Goal: Transaction & Acquisition: Book appointment/travel/reservation

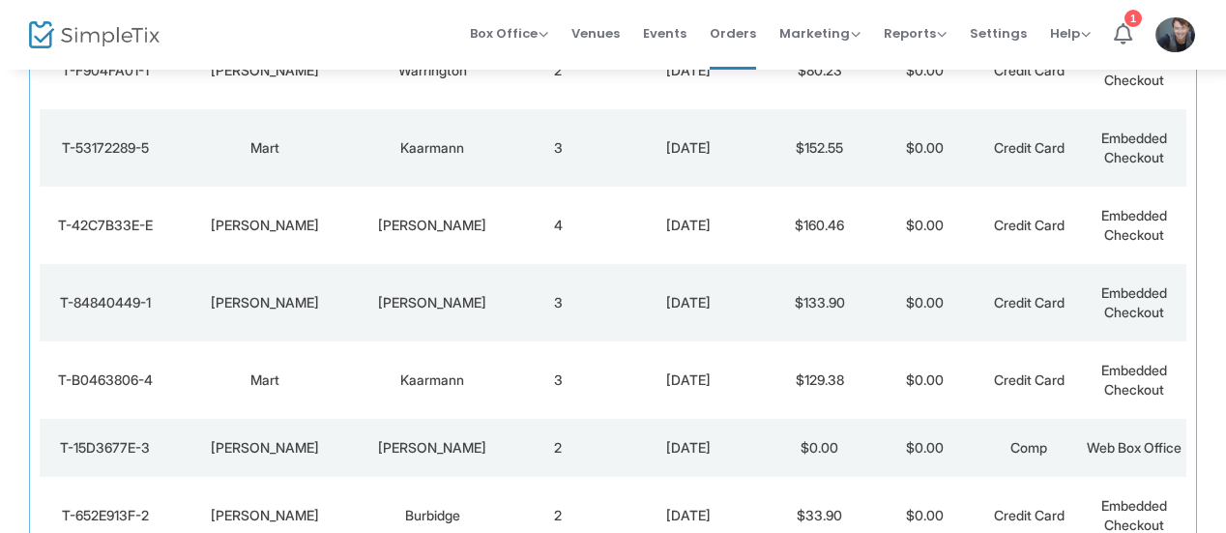
scroll to position [501, 0]
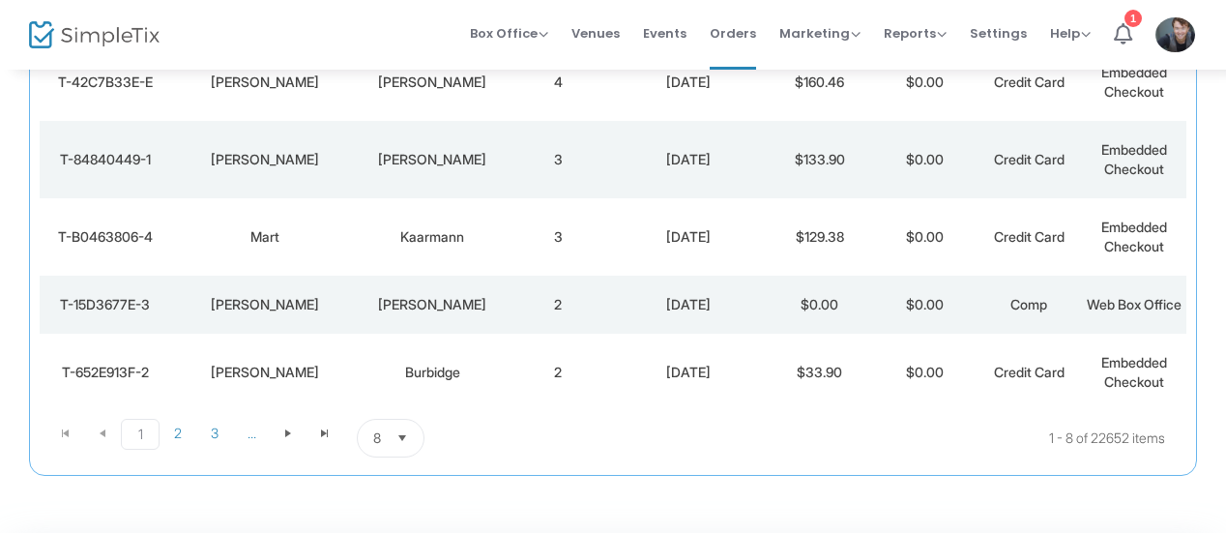
click at [552, 312] on td "2" at bounding box center [558, 305] width 104 height 58
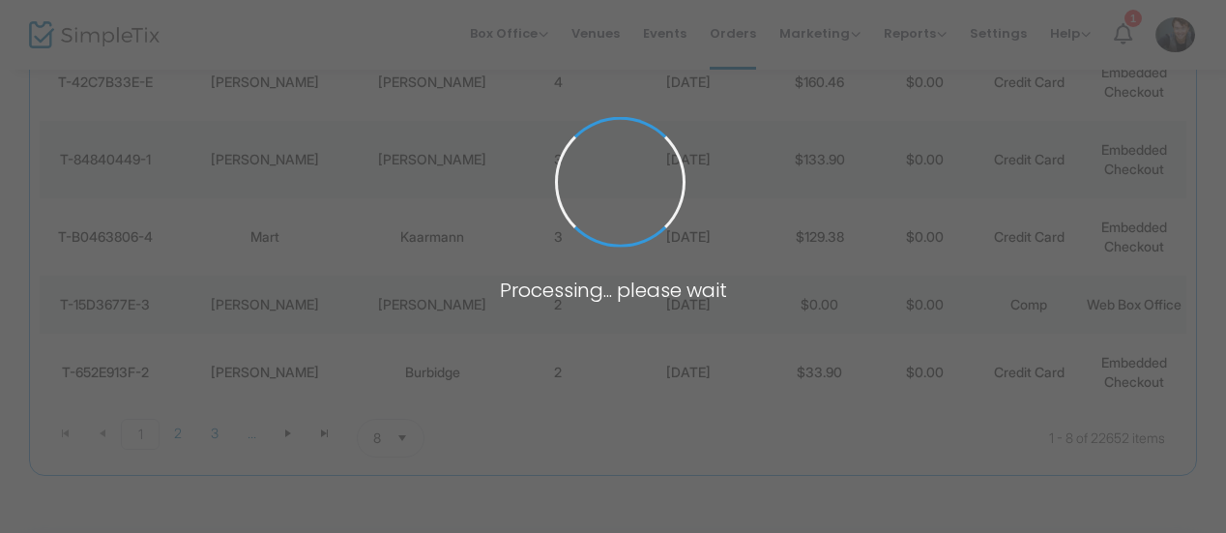
scroll to position [0, 0]
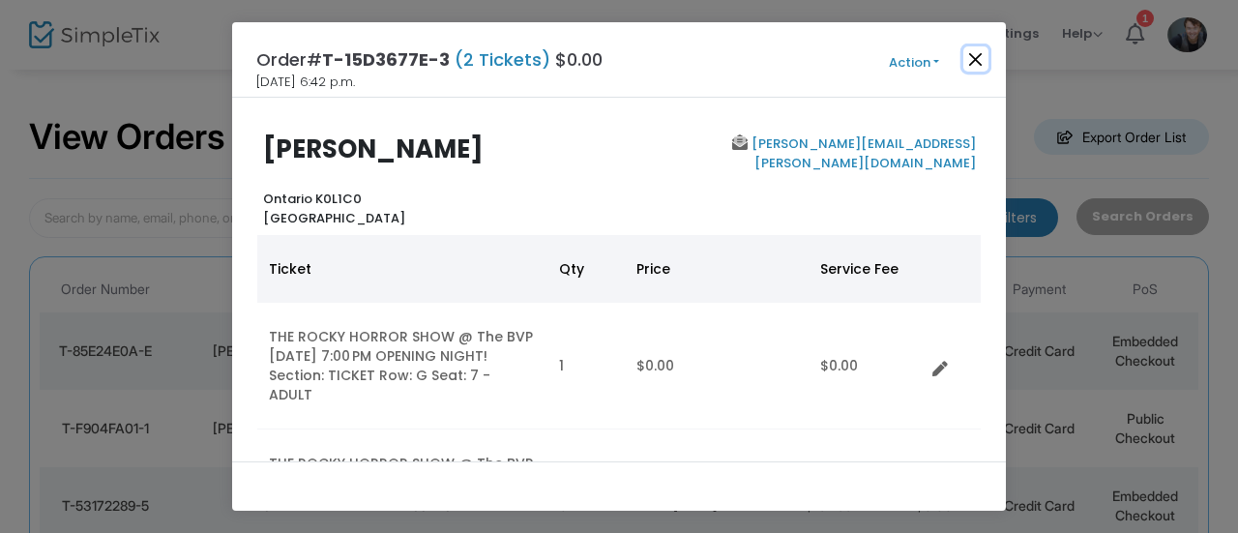
click at [977, 59] on button "Close" at bounding box center [975, 58] width 25 height 25
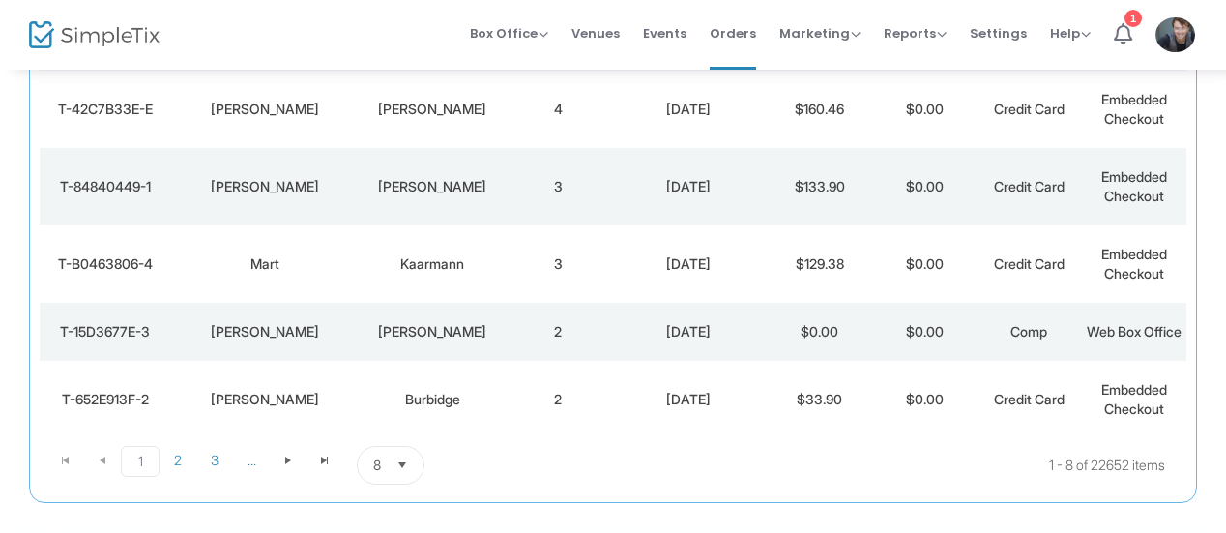
scroll to position [491, 0]
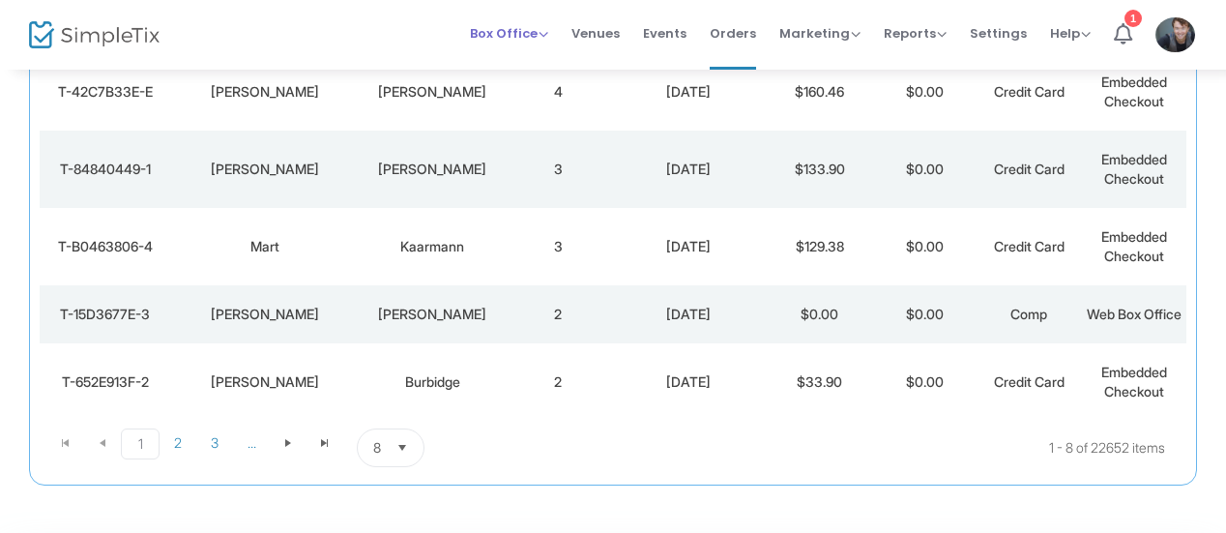
click at [530, 43] on div "Box Office Sell Tickets Bookings Sell Season Pass" at bounding box center [509, 33] width 78 height 19
click at [169, 457] on span "2" at bounding box center [178, 442] width 37 height 29
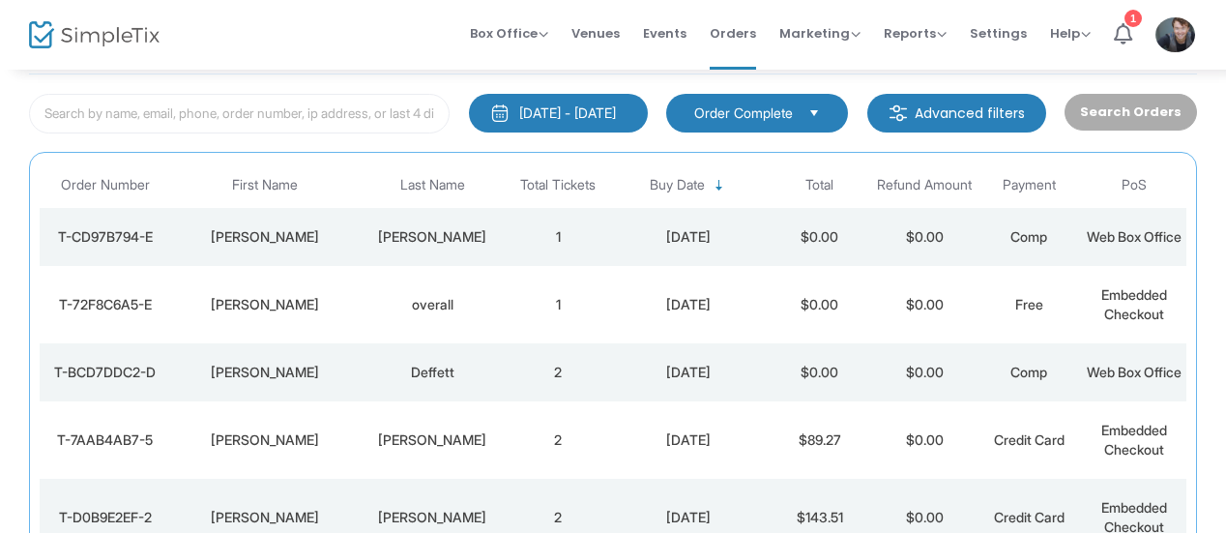
scroll to position [253, 0]
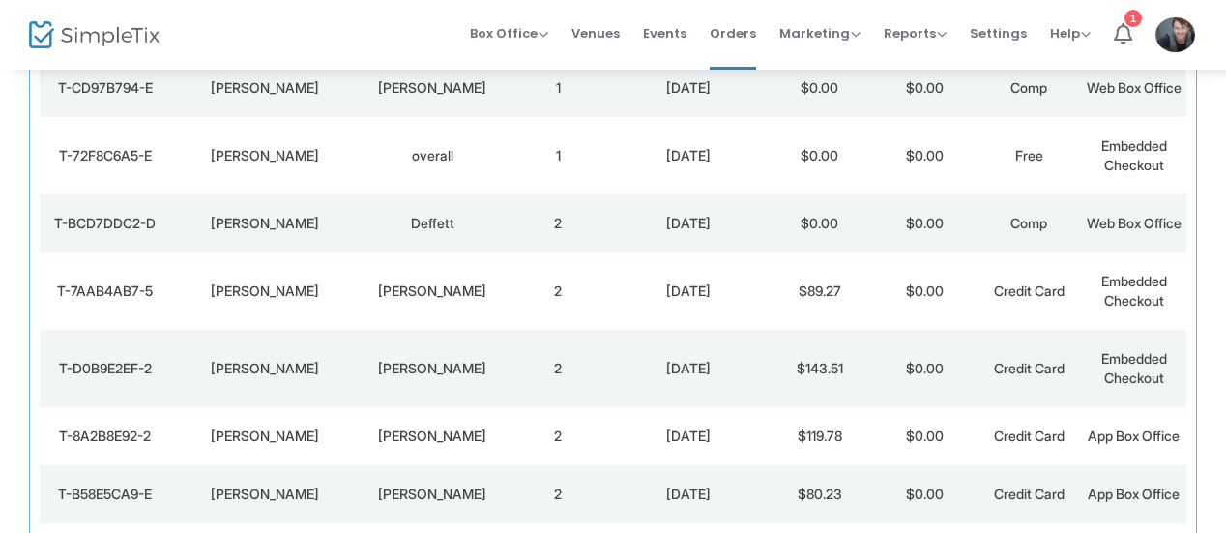
click at [513, 252] on td "2" at bounding box center [558, 223] width 104 height 58
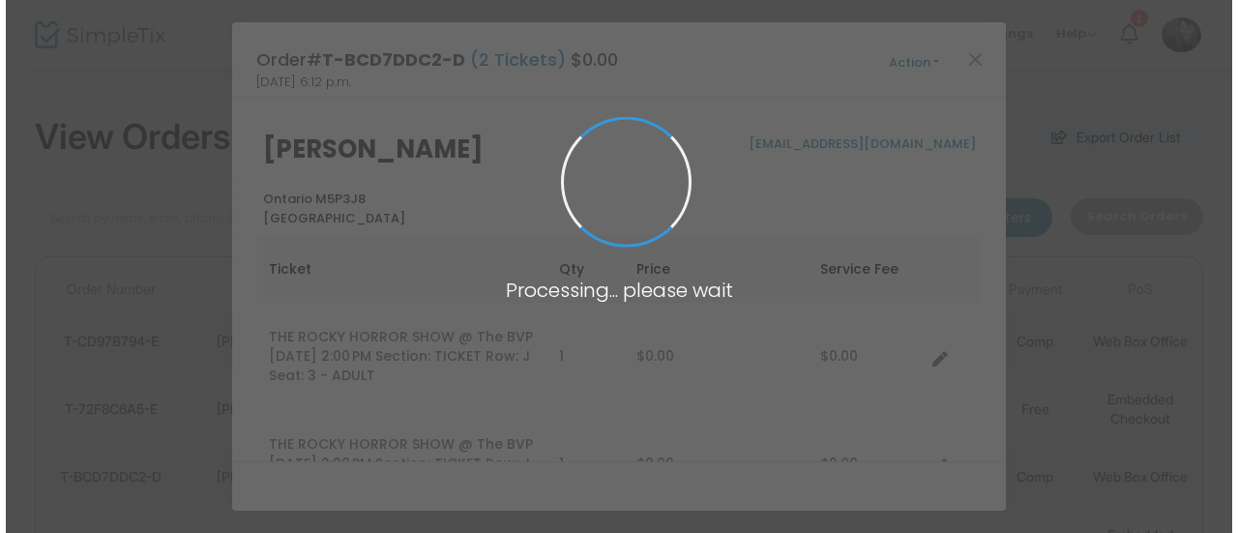
scroll to position [0, 0]
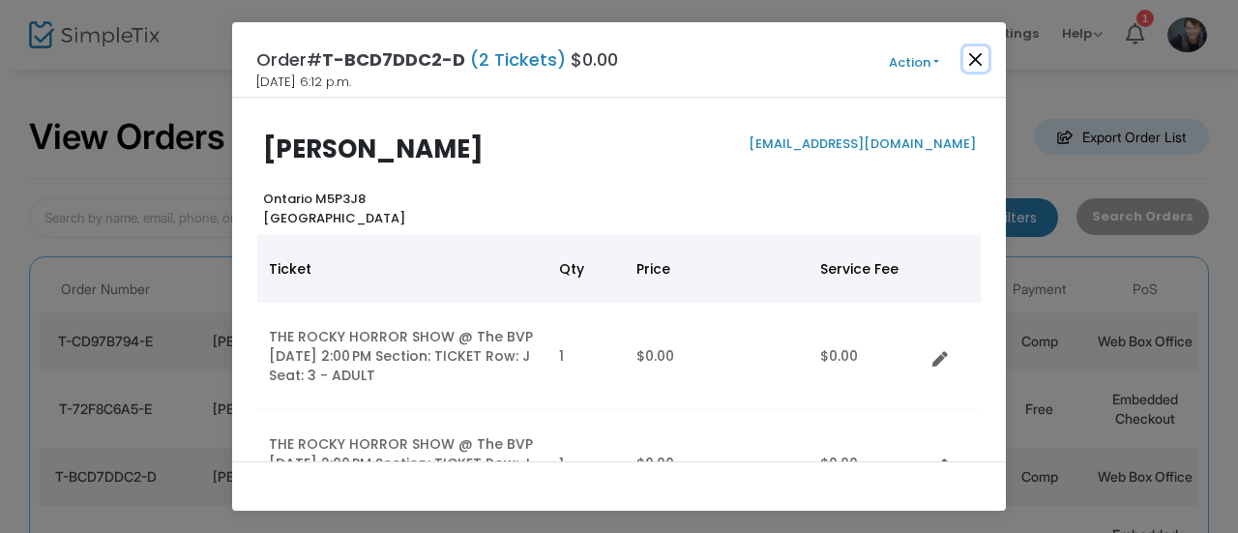
click at [982, 57] on button "Close" at bounding box center [975, 58] width 25 height 25
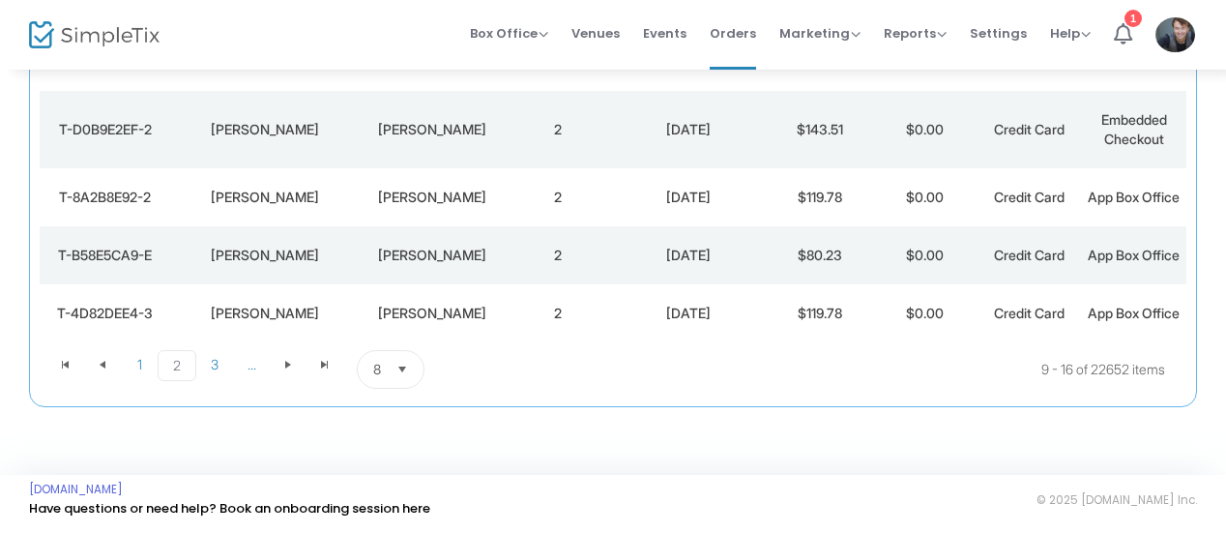
scroll to position [586, 0]
click at [202, 370] on span "3" at bounding box center [214, 364] width 37 height 29
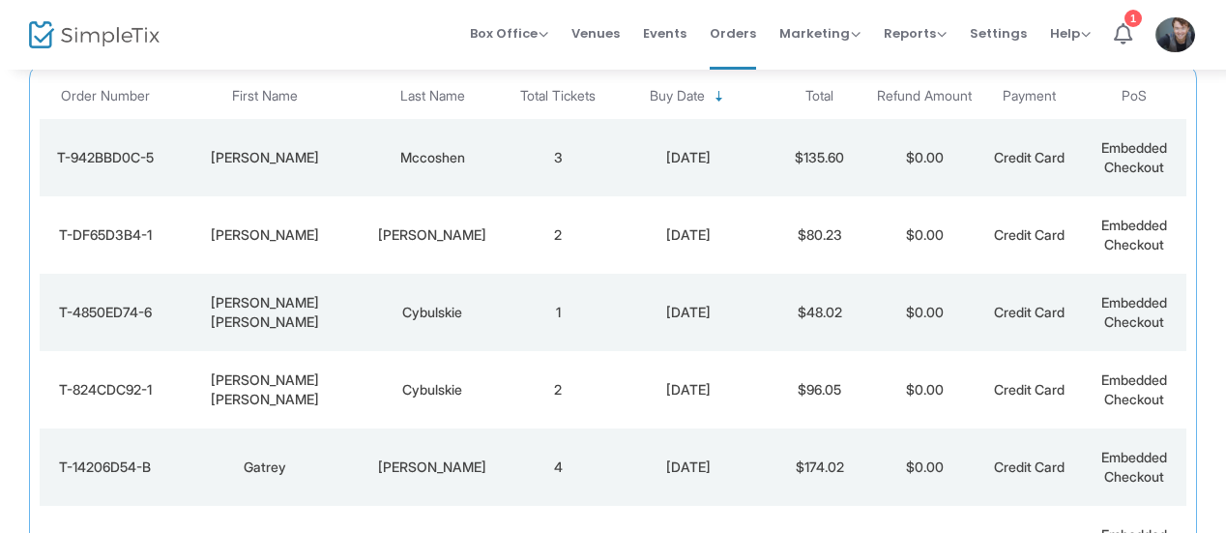
scroll to position [191, 0]
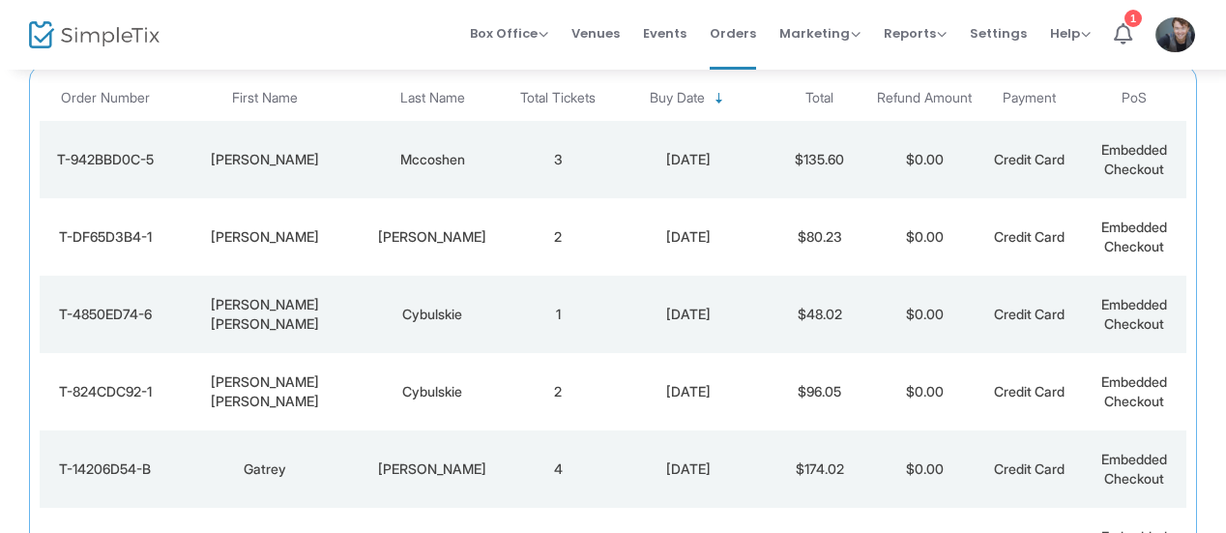
click at [561, 384] on td "2" at bounding box center [558, 391] width 104 height 77
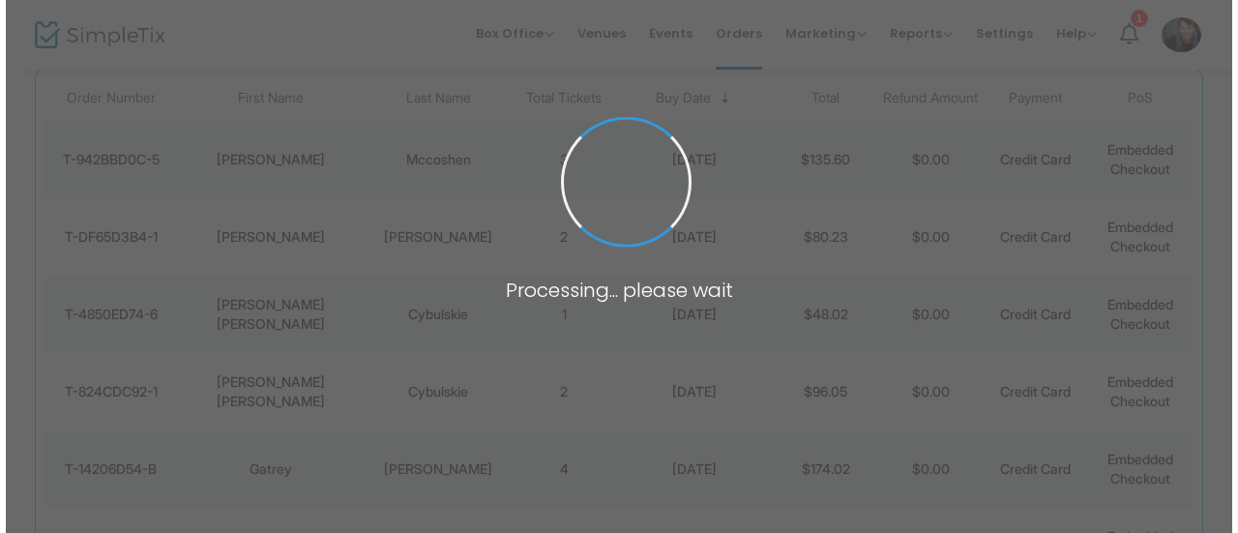
scroll to position [0, 0]
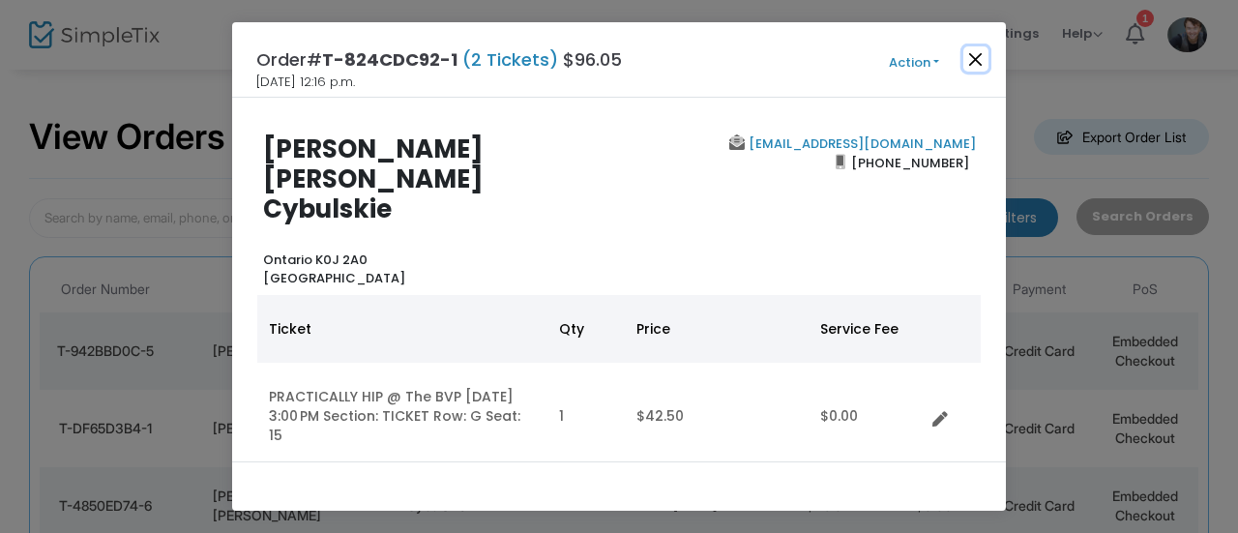
click at [984, 64] on button "Close" at bounding box center [975, 58] width 25 height 25
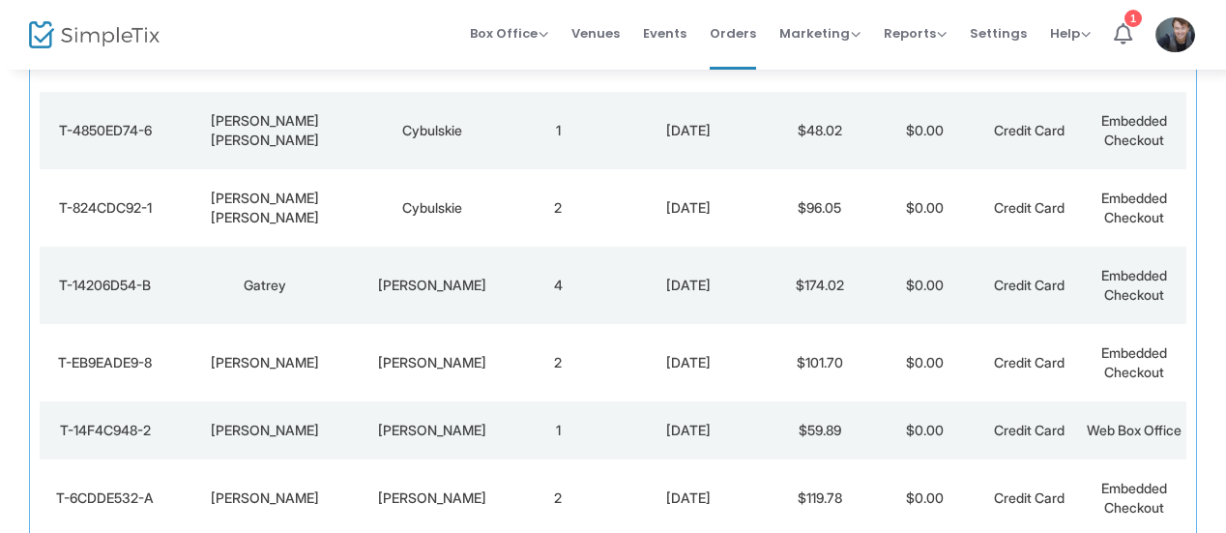
scroll to position [586, 0]
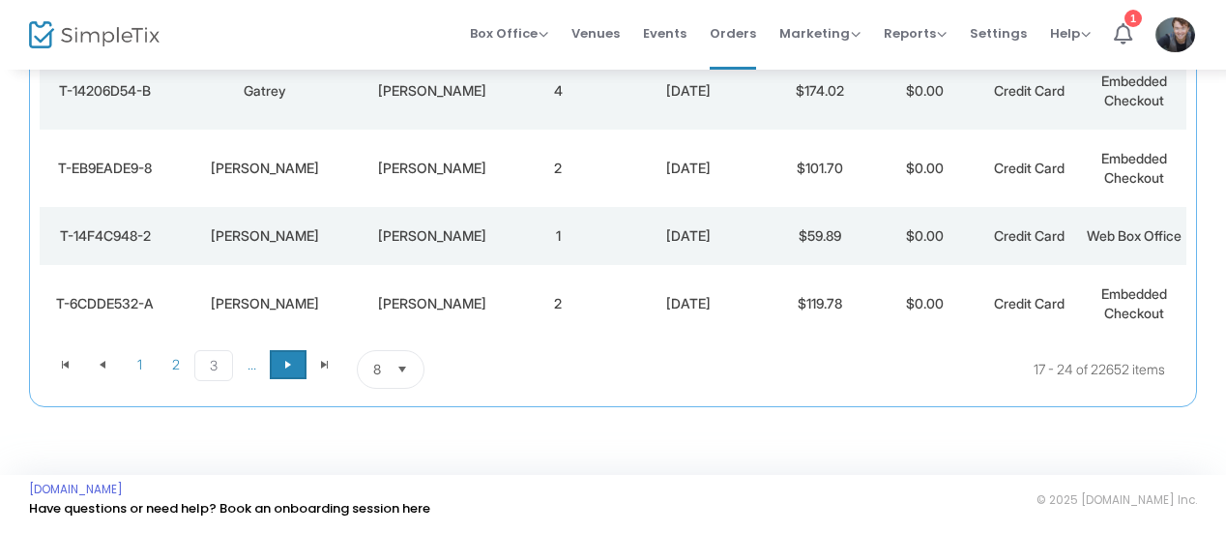
click at [278, 366] on span at bounding box center [288, 364] width 37 height 29
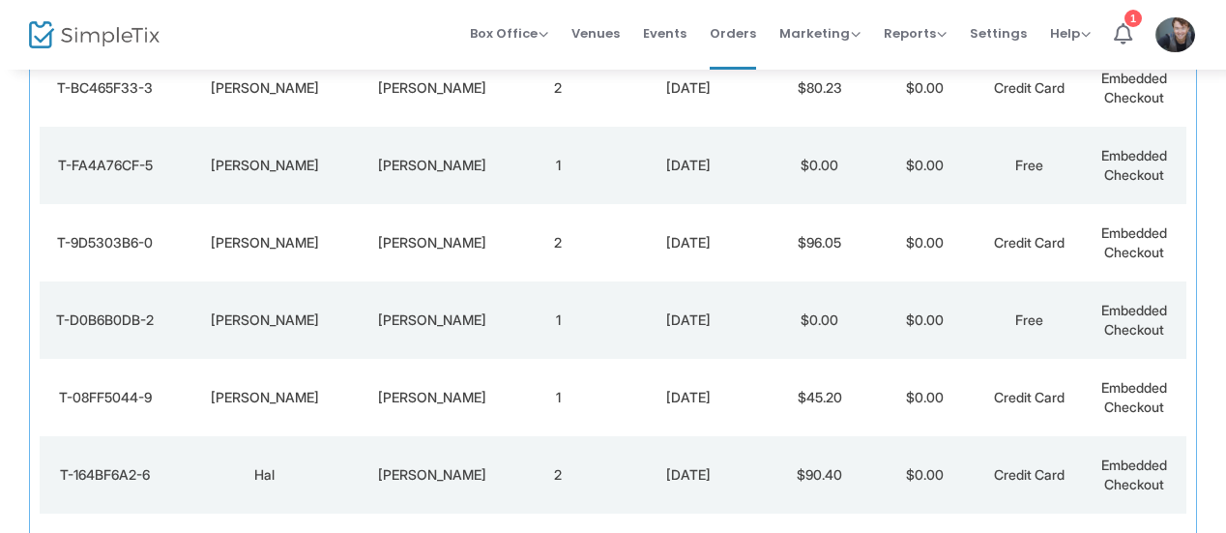
scroll to position [381, 0]
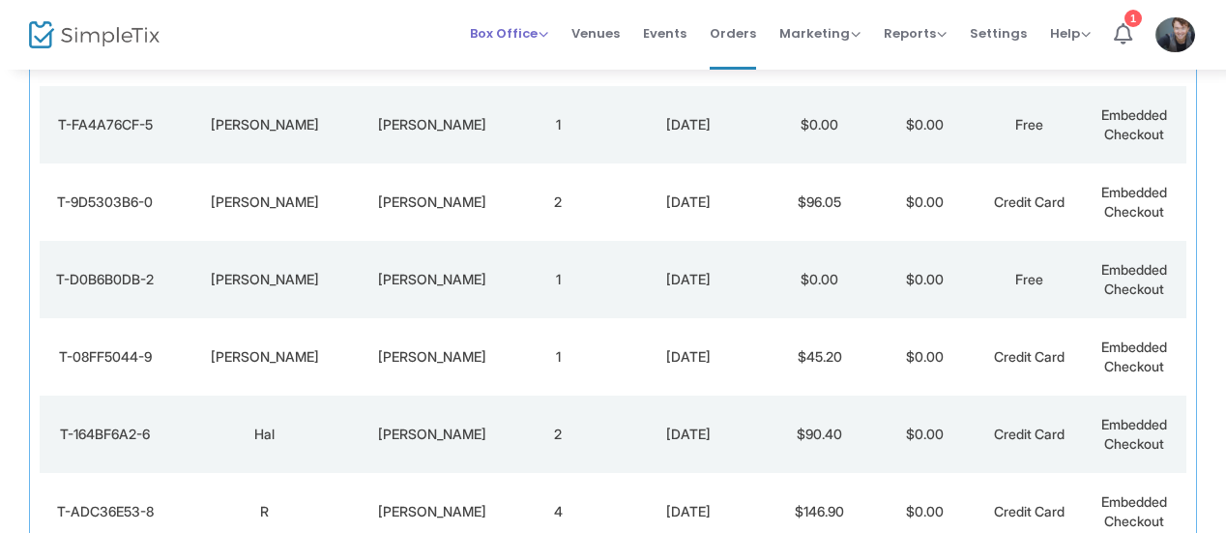
click at [548, 35] on span "Box Office" at bounding box center [509, 33] width 78 height 18
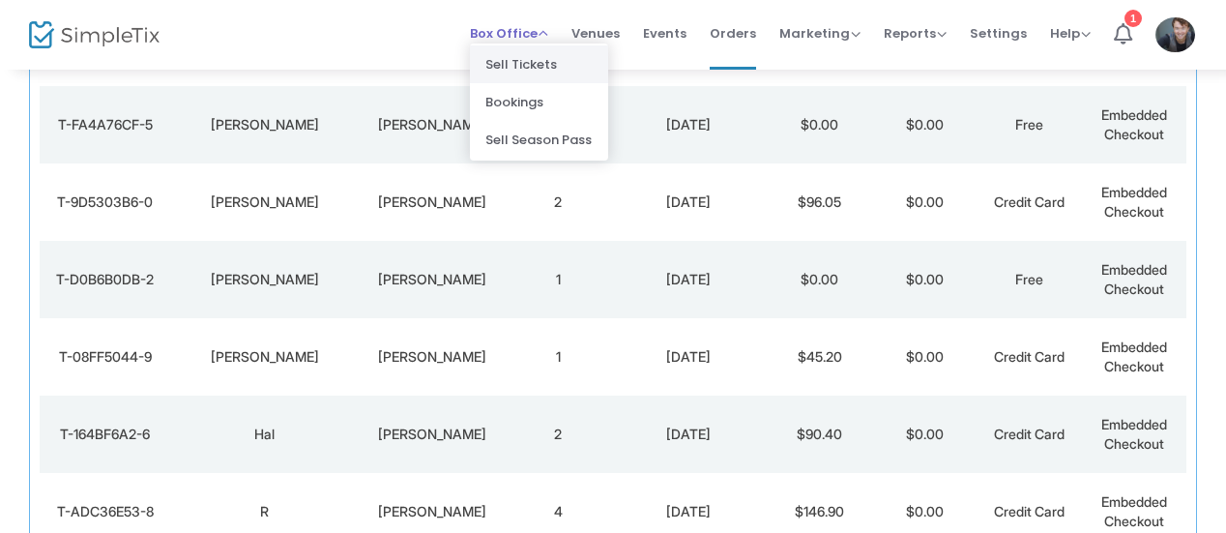
click at [555, 54] on li "Sell Tickets" at bounding box center [539, 64] width 138 height 38
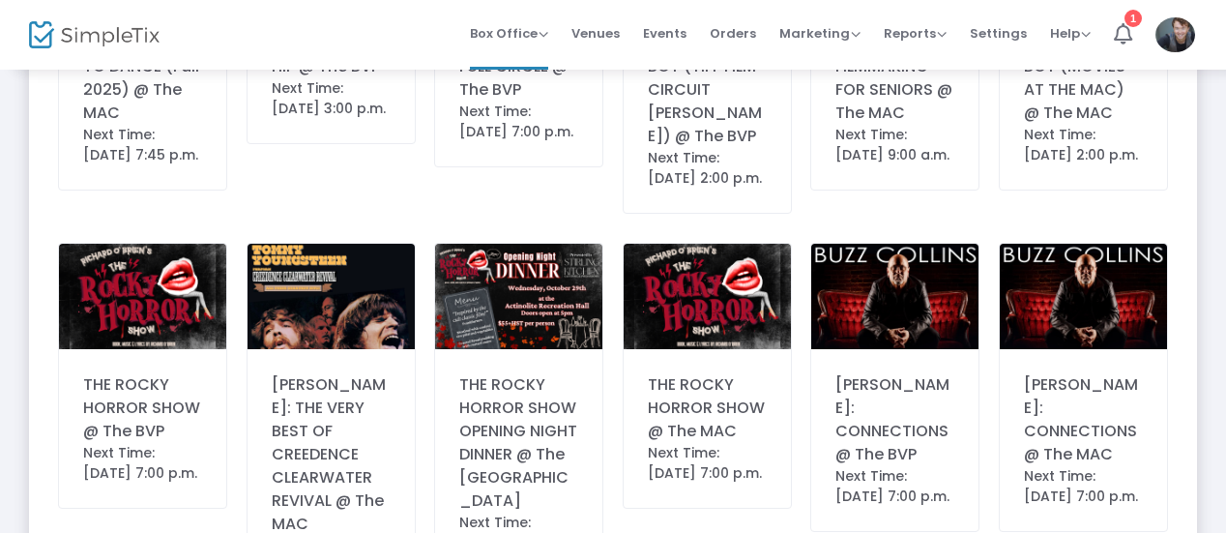
scroll to position [939, 0]
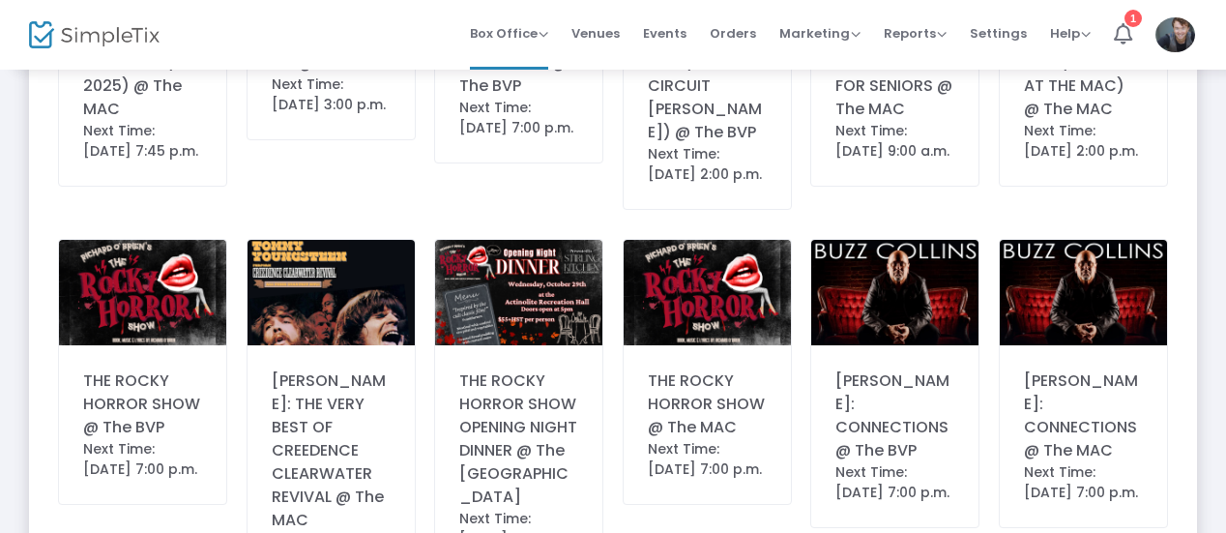
click at [704, 394] on div "THE ROCKY HORROR SHOW @ The MAC" at bounding box center [707, 404] width 119 height 70
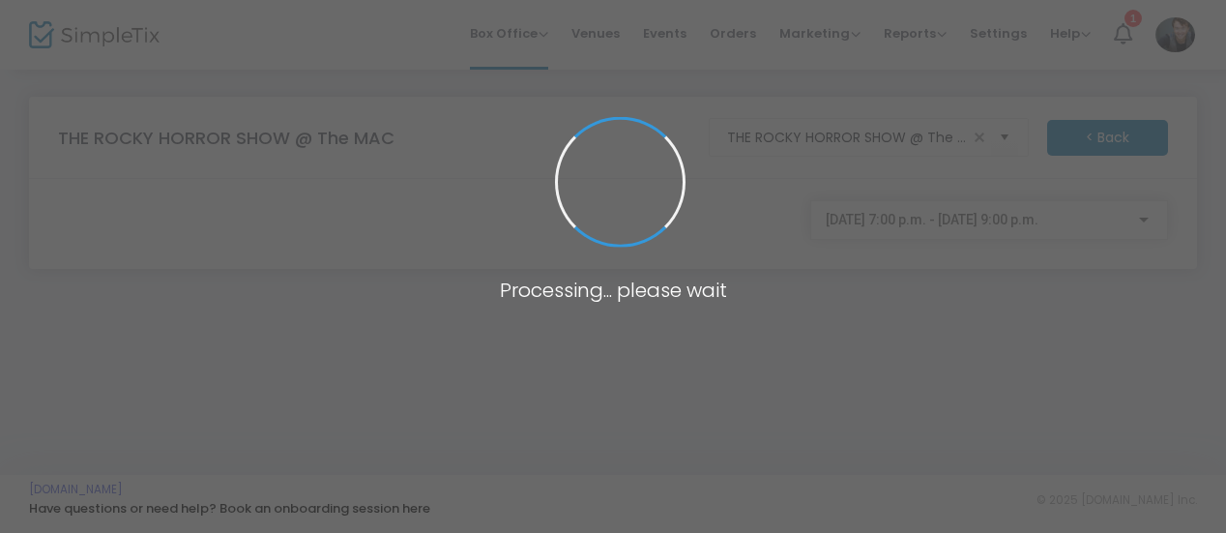
scroll to position [0, 0]
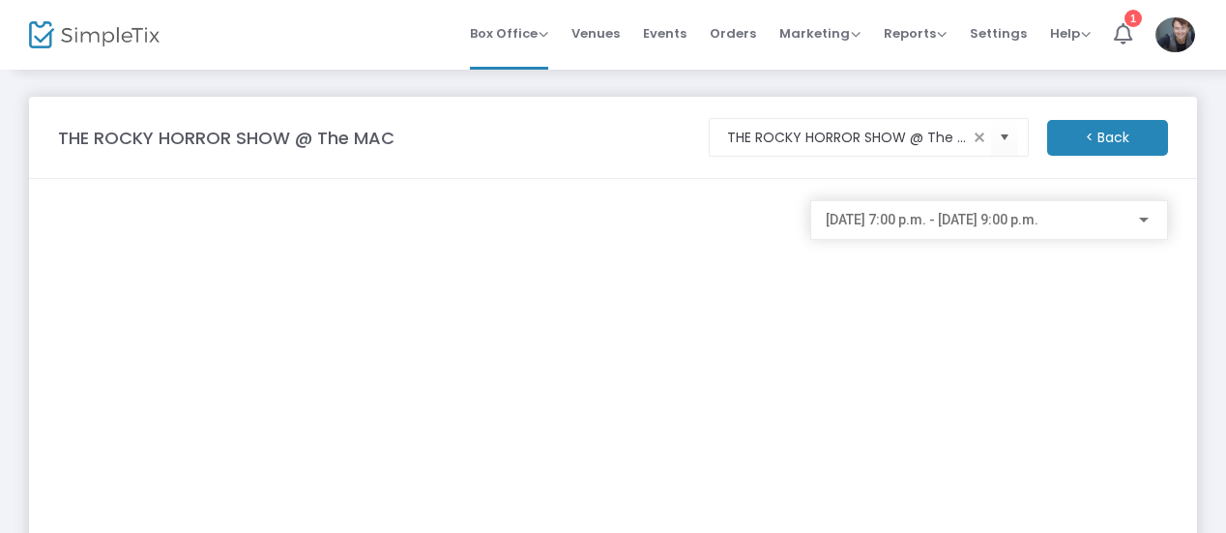
click at [954, 215] on span "[DATE] 7:00 p.m. - [DATE] 9:00 p.m." at bounding box center [932, 219] width 213 height 15
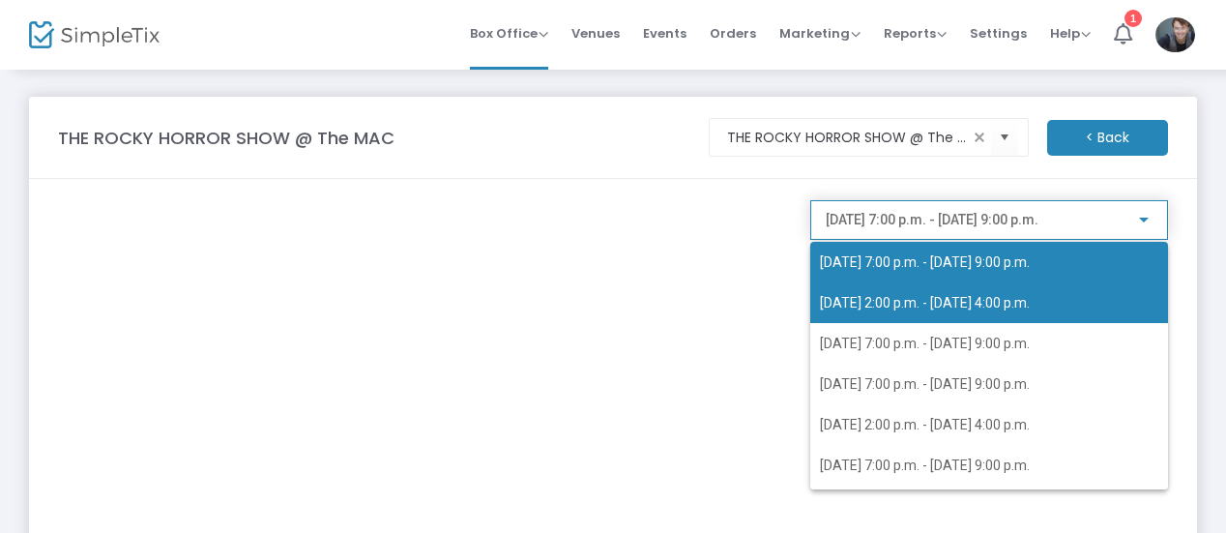
click at [934, 302] on span "[DATE] 2:00 p.m. - [DATE] 4:00 p.m." at bounding box center [925, 302] width 210 height 15
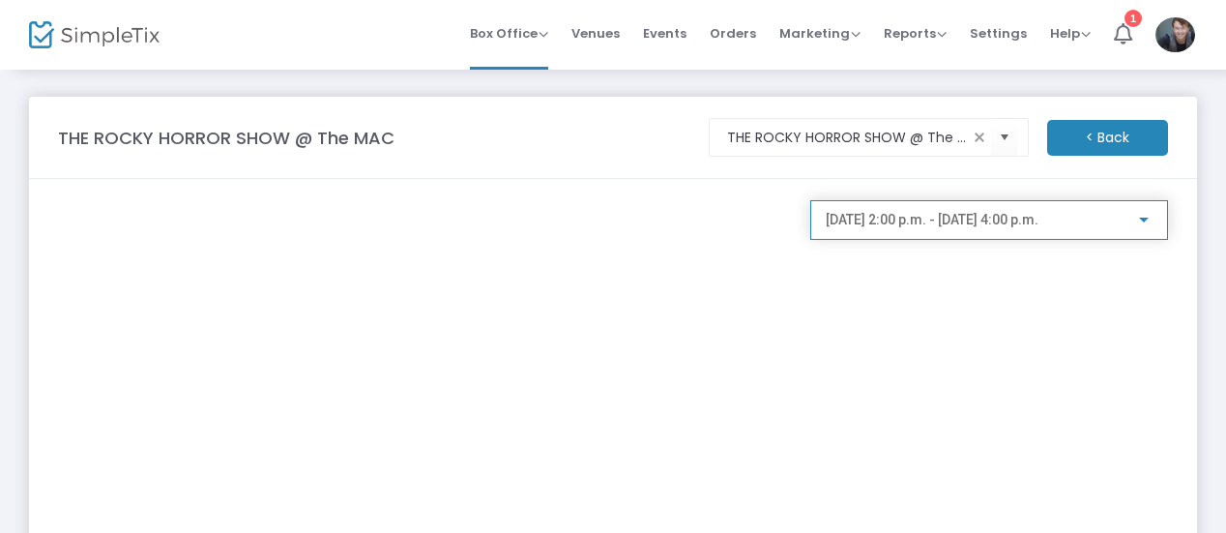
click at [874, 226] on span "[DATE] 2:00 p.m. - [DATE] 4:00 p.m." at bounding box center [932, 219] width 213 height 15
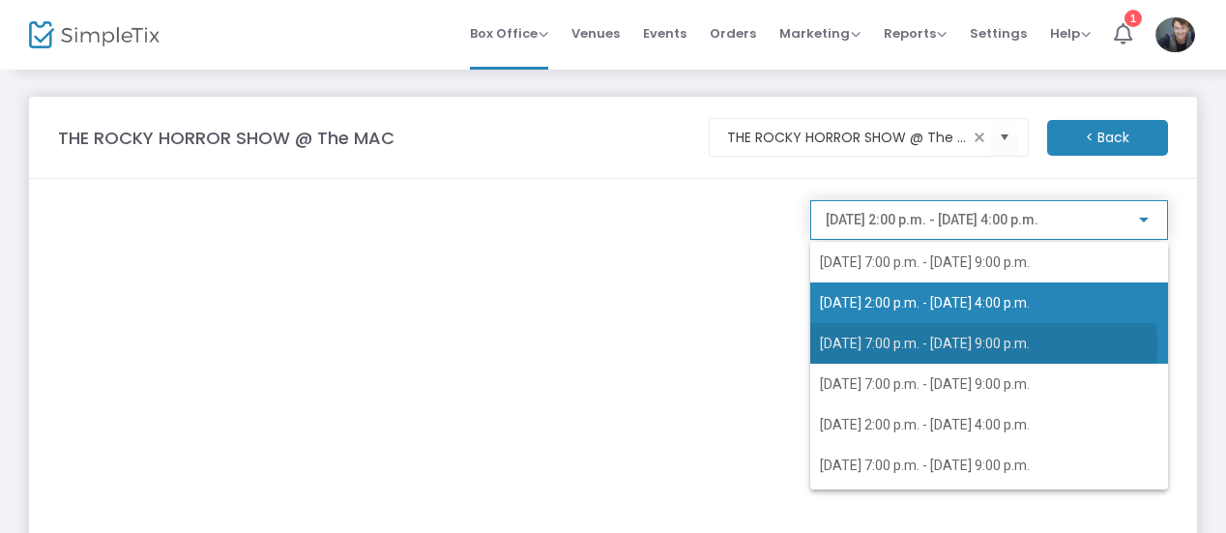
click at [910, 345] on span "[DATE] 7:00 p.m. - [DATE] 9:00 p.m." at bounding box center [925, 343] width 210 height 15
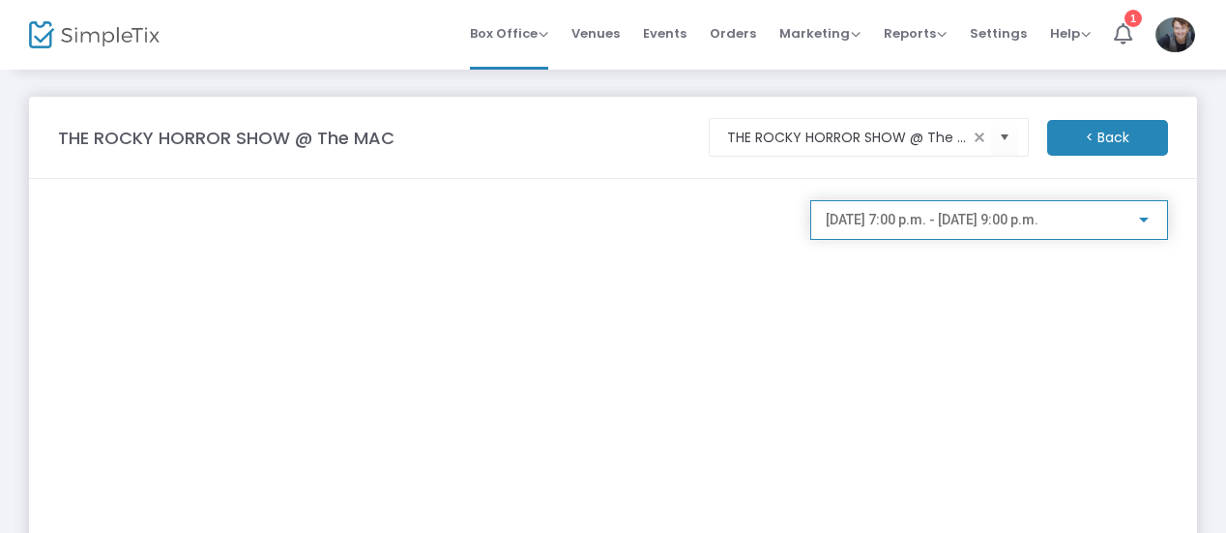
click at [880, 227] on div "[DATE] 7:00 p.m. - [DATE] 9:00 p.m." at bounding box center [989, 215] width 327 height 36
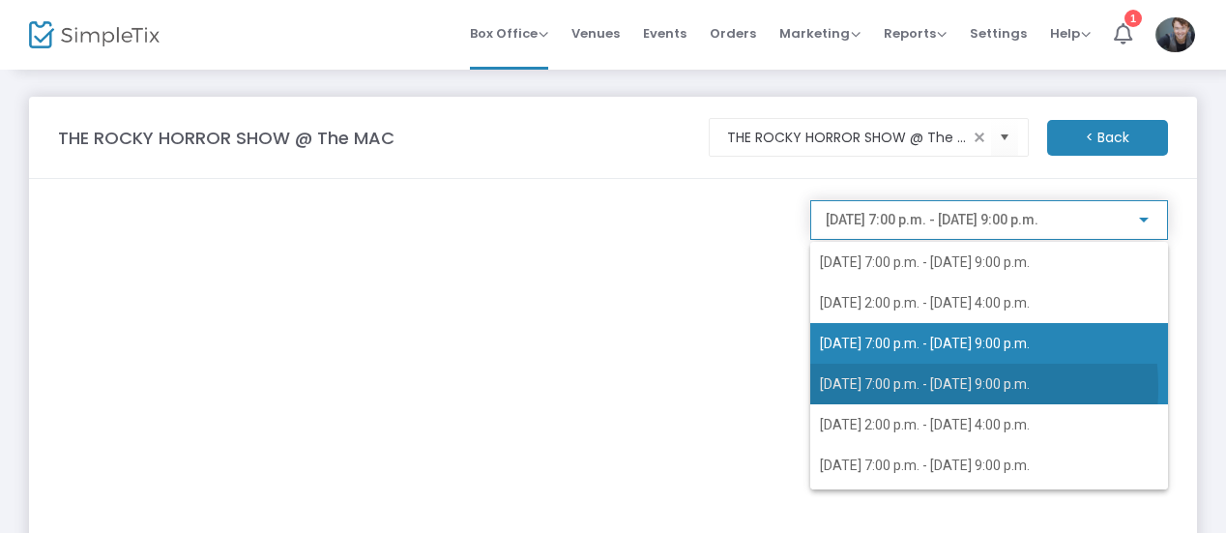
click at [912, 388] on span "[DATE] 7:00 p.m. - [DATE] 9:00 p.m." at bounding box center [925, 383] width 210 height 15
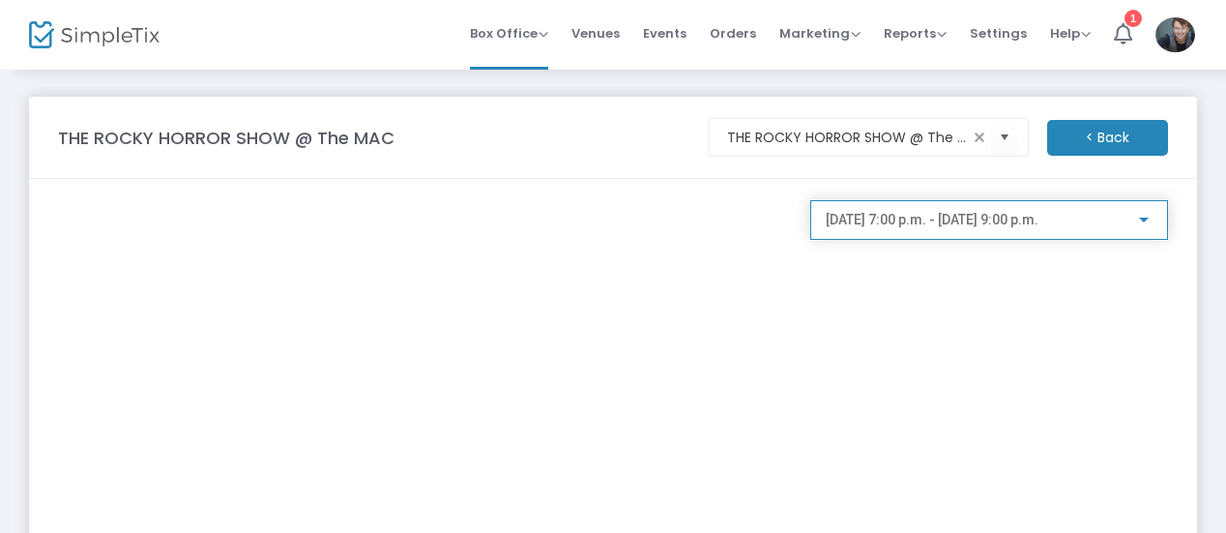
click at [919, 227] on span "[DATE] 7:00 p.m. - [DATE] 9:00 p.m." at bounding box center [932, 219] width 213 height 15
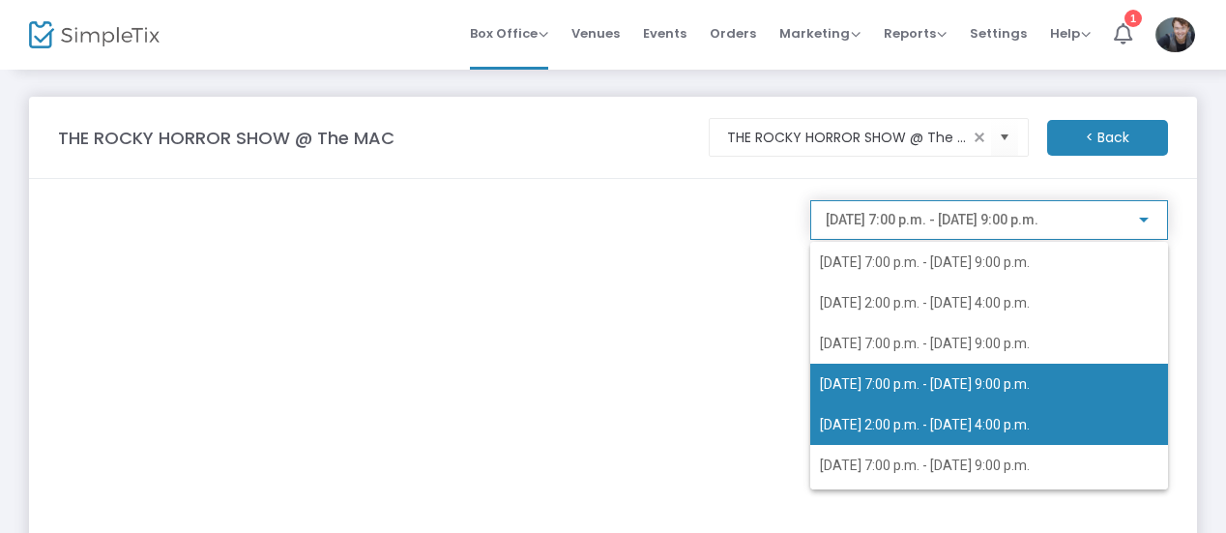
scroll to position [8, 0]
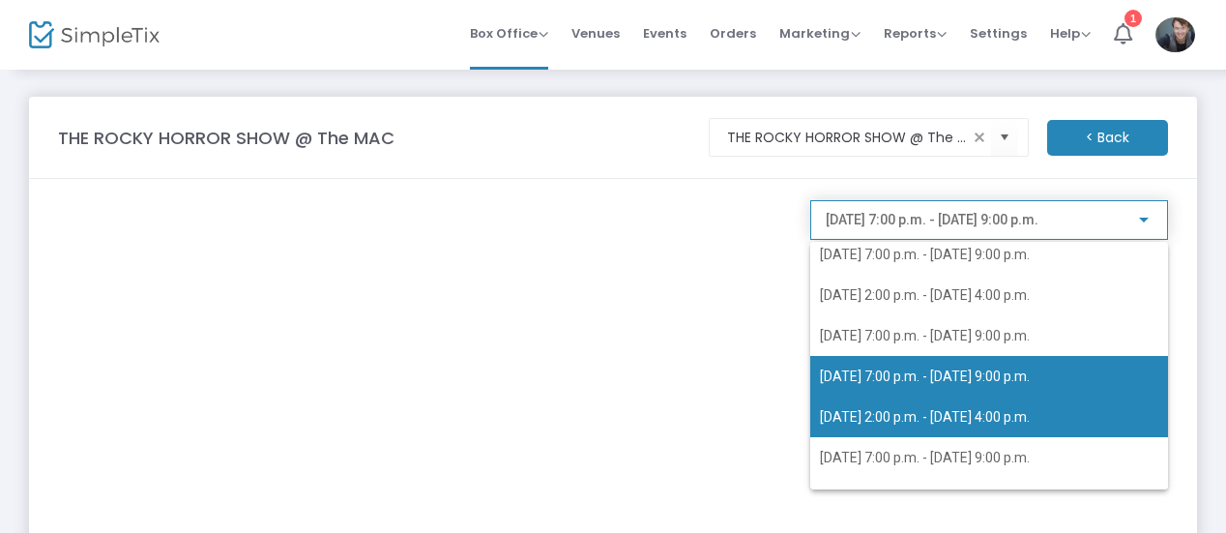
click at [926, 422] on span "[DATE] 2:00 p.m. - [DATE] 4:00 p.m." at bounding box center [925, 416] width 210 height 15
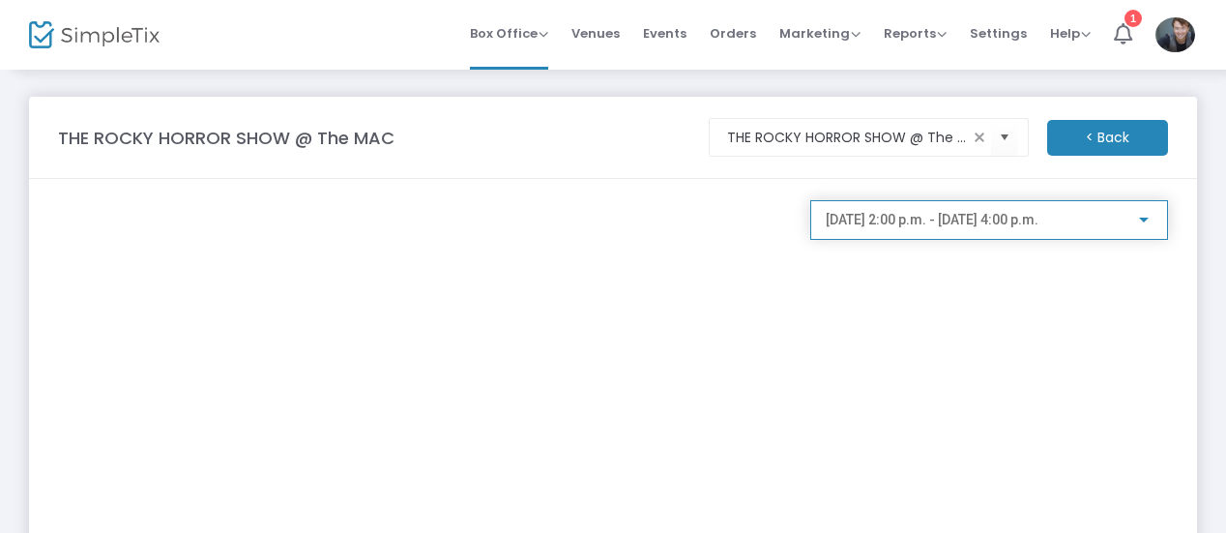
click at [905, 211] on div "[DATE] 2:00 p.m. - [DATE] 4:00 p.m." at bounding box center [989, 215] width 327 height 36
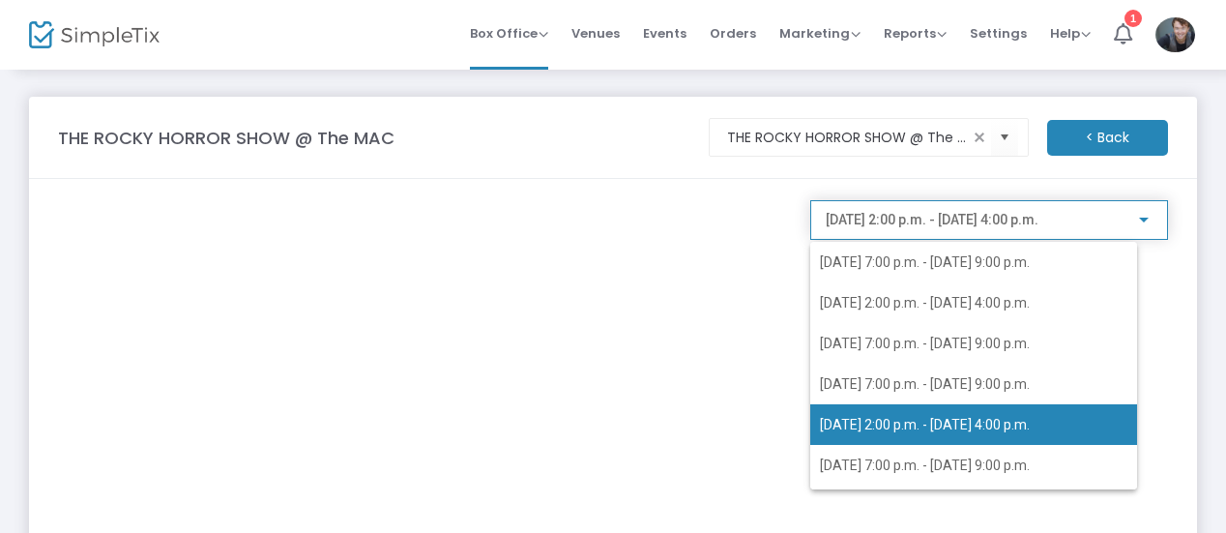
scroll to position [16, 0]
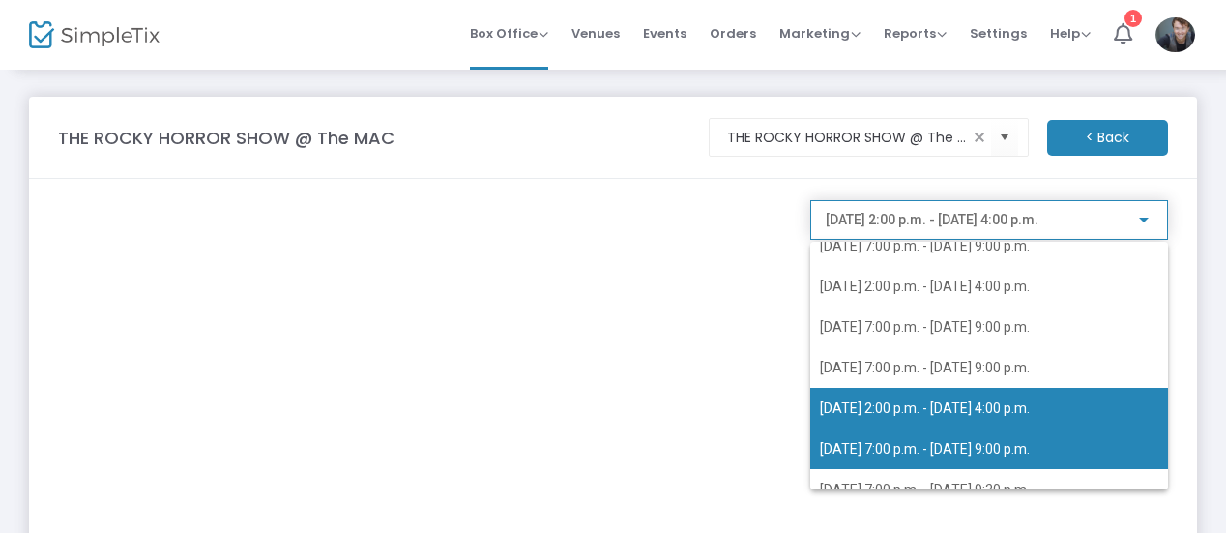
click at [901, 453] on span "[DATE] 7:00 p.m. - [DATE] 9:00 p.m." at bounding box center [925, 448] width 210 height 15
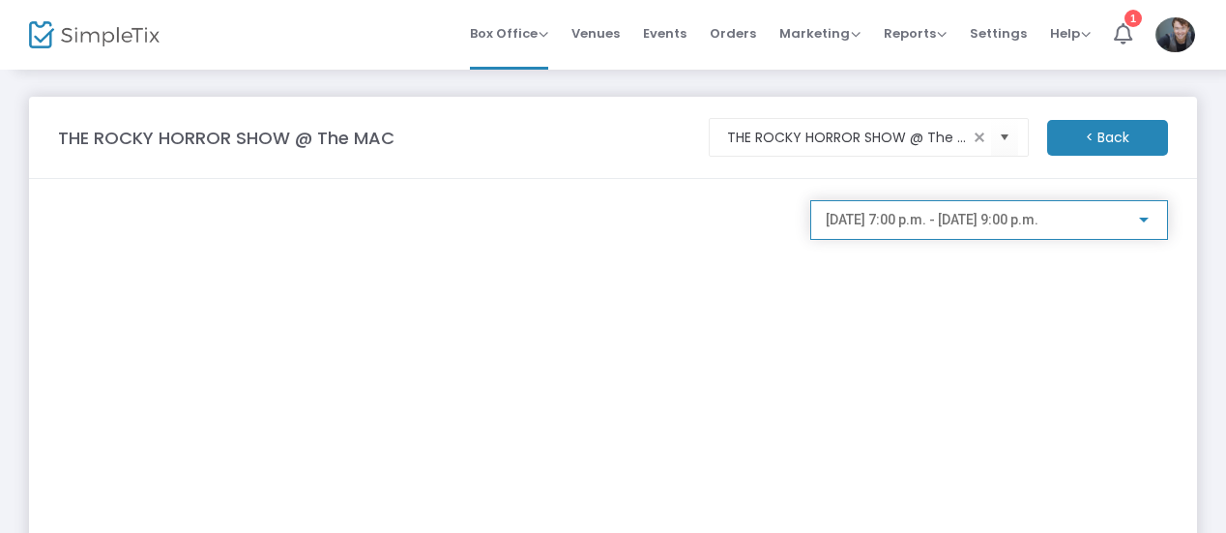
click at [921, 219] on span "[DATE] 7:00 p.m. - [DATE] 9:00 p.m." at bounding box center [932, 219] width 213 height 15
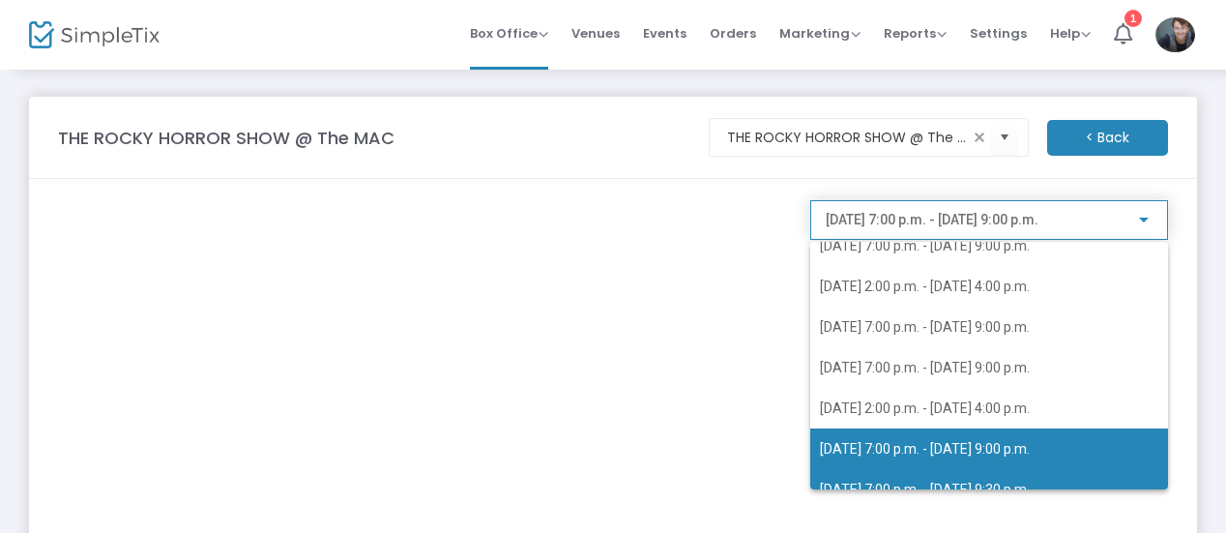
click at [909, 475] on span "[DATE] 7:00 p.m. - [DATE] 9:30 p.m." at bounding box center [989, 489] width 338 height 41
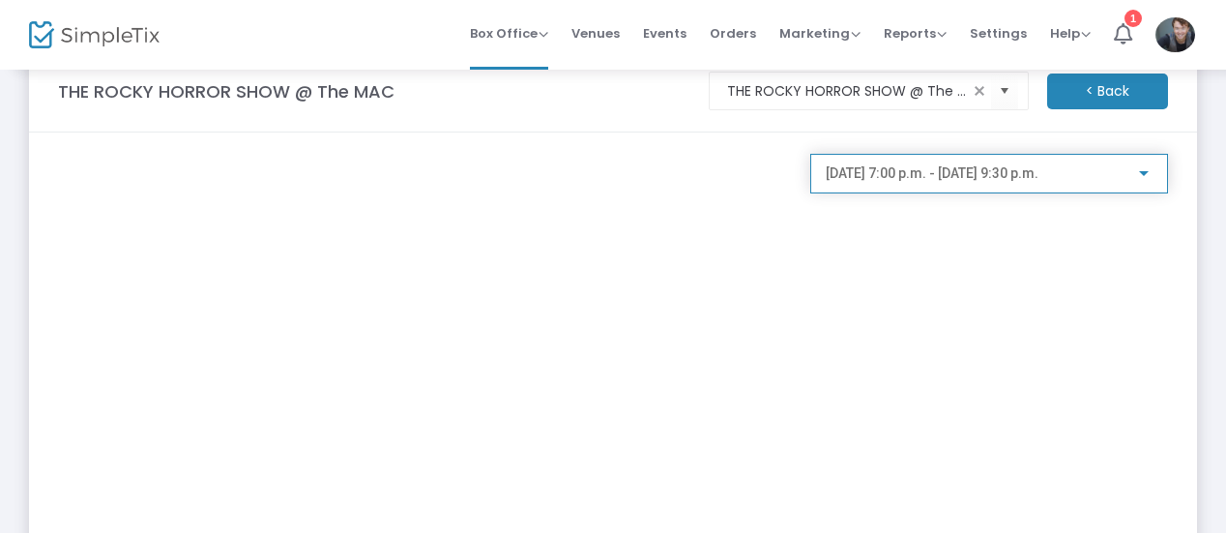
scroll to position [48, 0]
click at [1109, 92] on m-button "< Back" at bounding box center [1107, 90] width 121 height 36
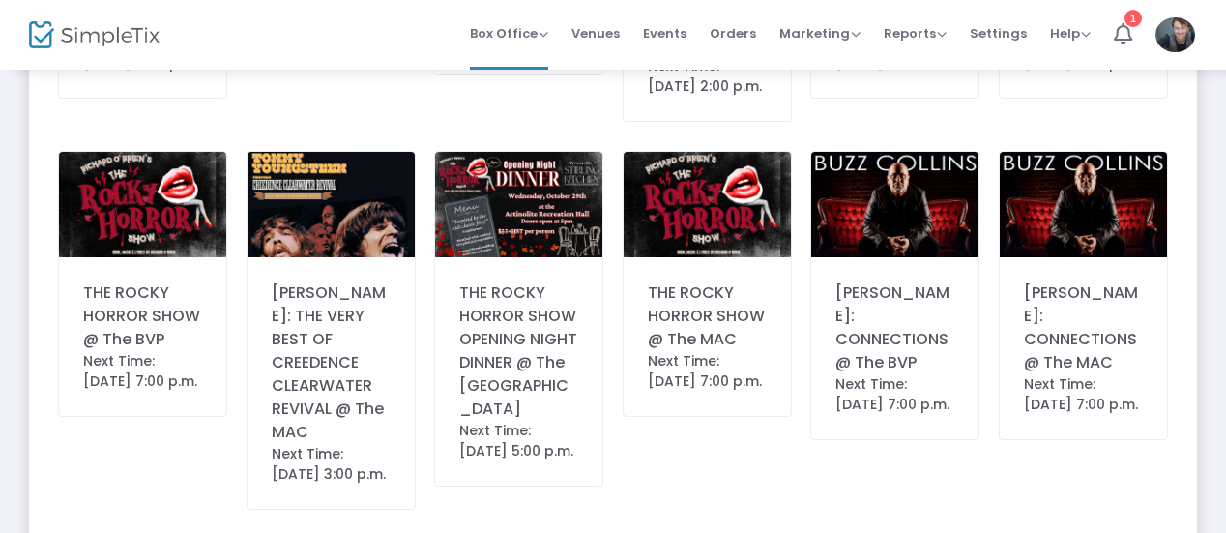
scroll to position [1023, 0]
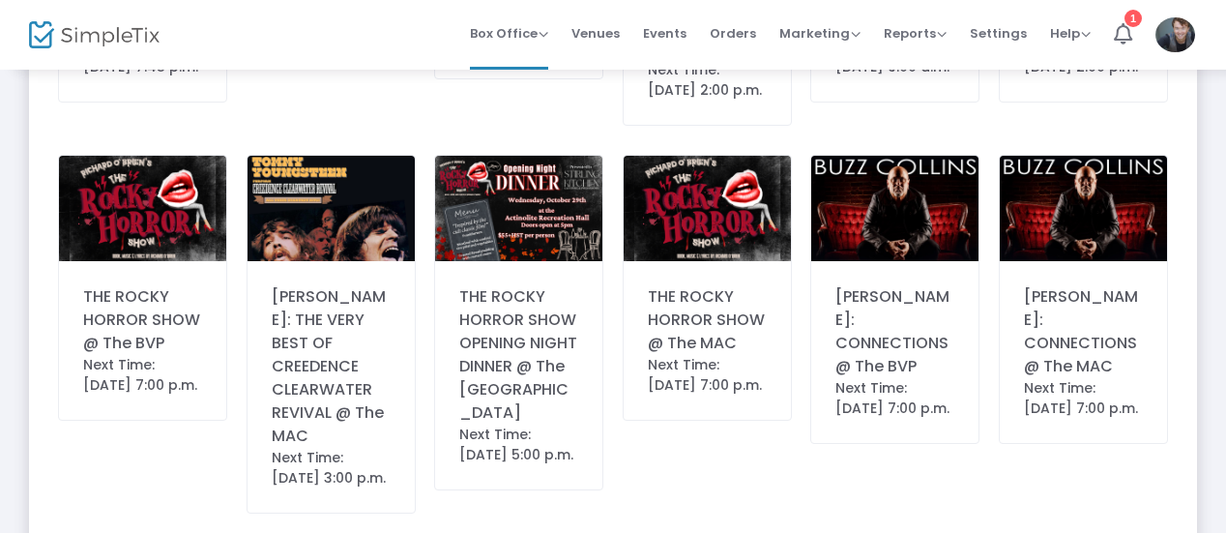
click at [139, 331] on div "THE ROCKY HORROR SHOW @ The BVP" at bounding box center [142, 320] width 119 height 70
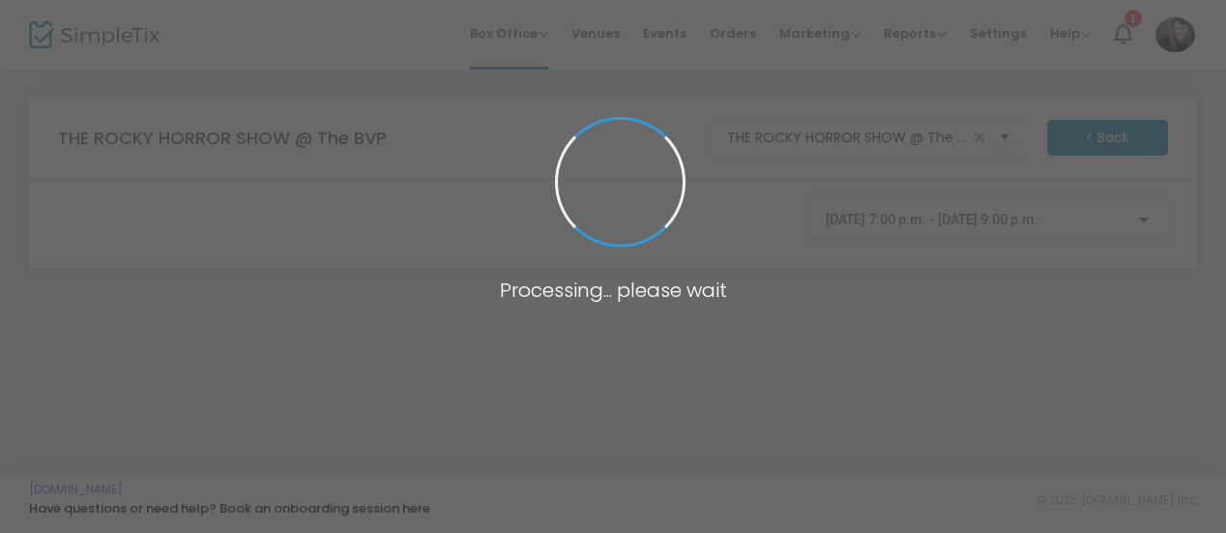
scroll to position [0, 0]
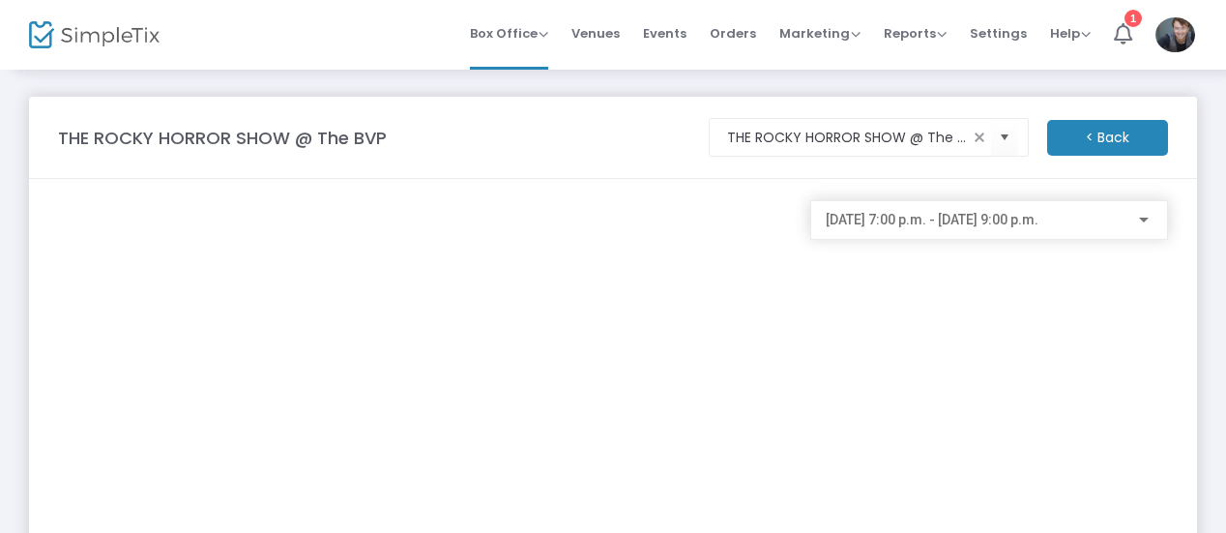
click at [941, 229] on div "[DATE] 7:00 p.m. - [DATE] 9:00 p.m." at bounding box center [989, 215] width 327 height 36
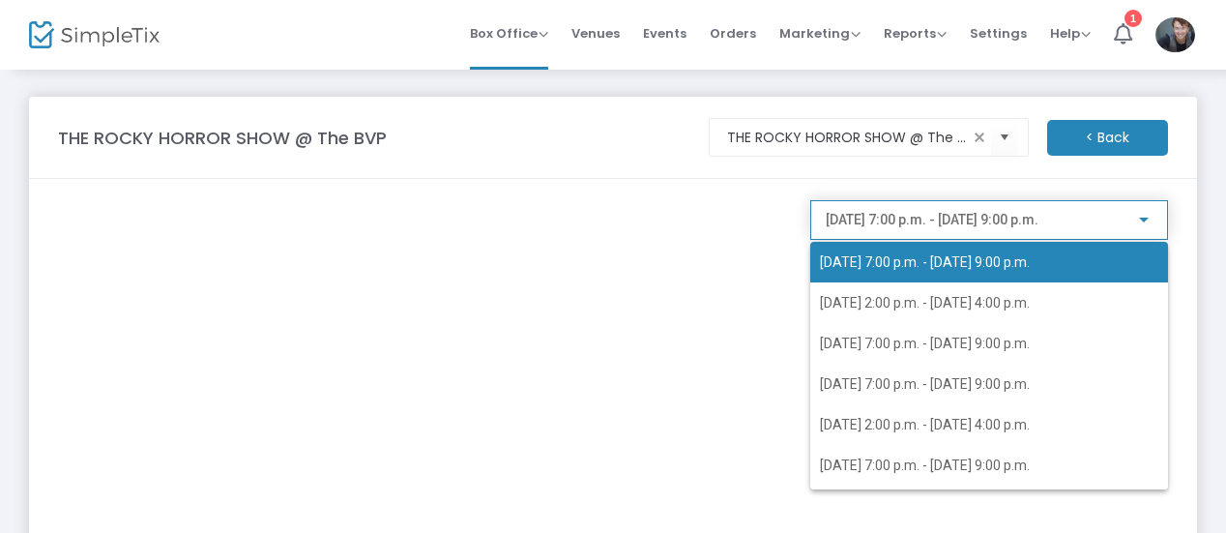
click at [725, 293] on div at bounding box center [613, 266] width 1226 height 533
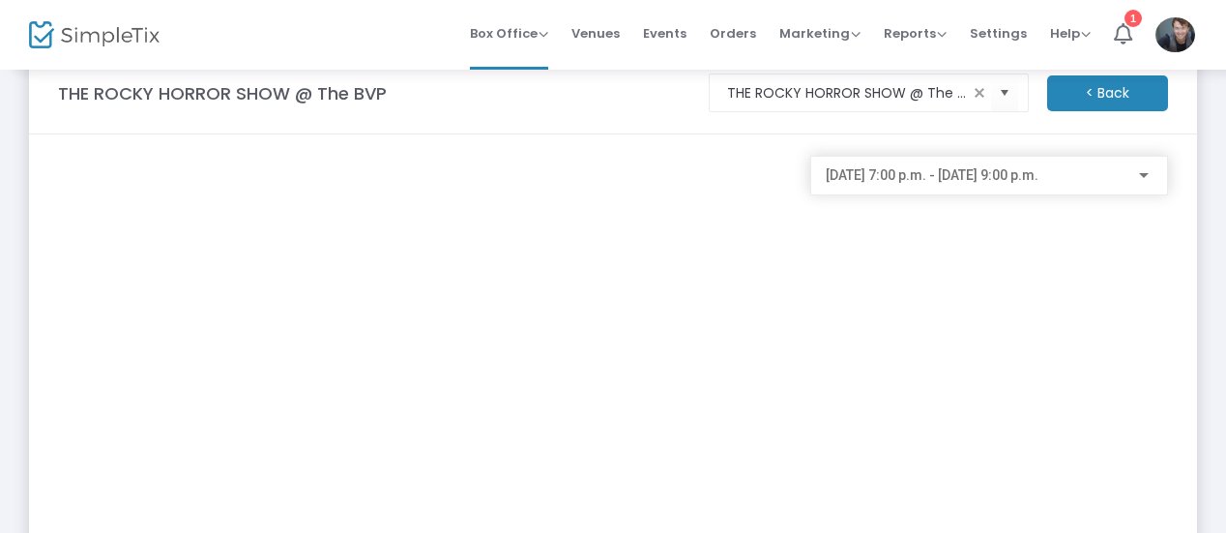
scroll to position [45, 0]
click at [890, 163] on div "[DATE] 7:00 p.m. - [DATE] 9:00 p.m." at bounding box center [989, 170] width 327 height 36
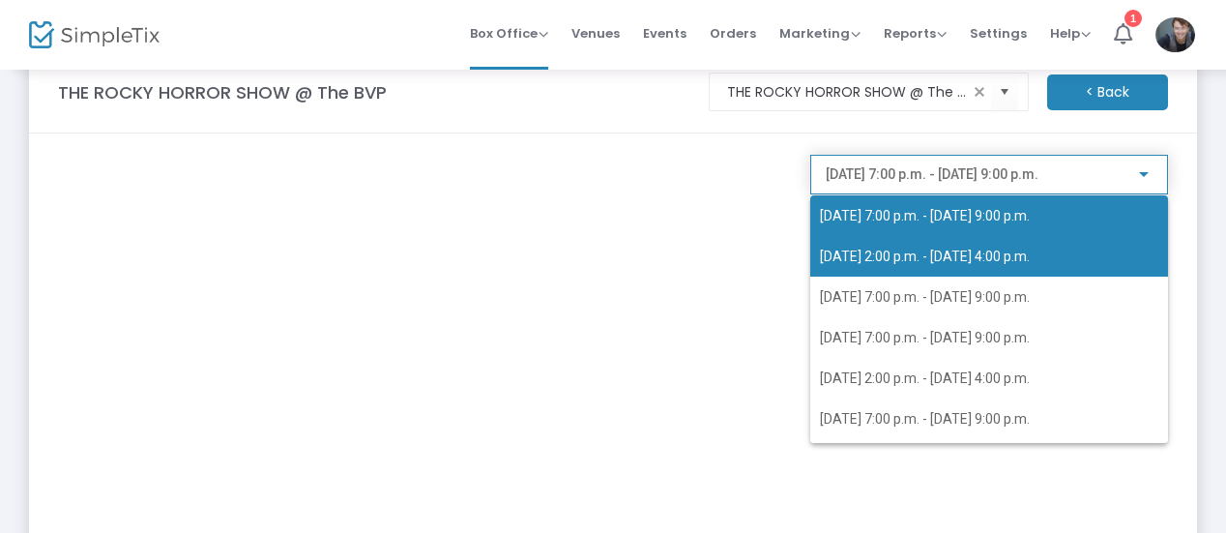
click at [906, 262] on span "[DATE] 2:00 p.m. - [DATE] 4:00 p.m." at bounding box center [925, 256] width 210 height 15
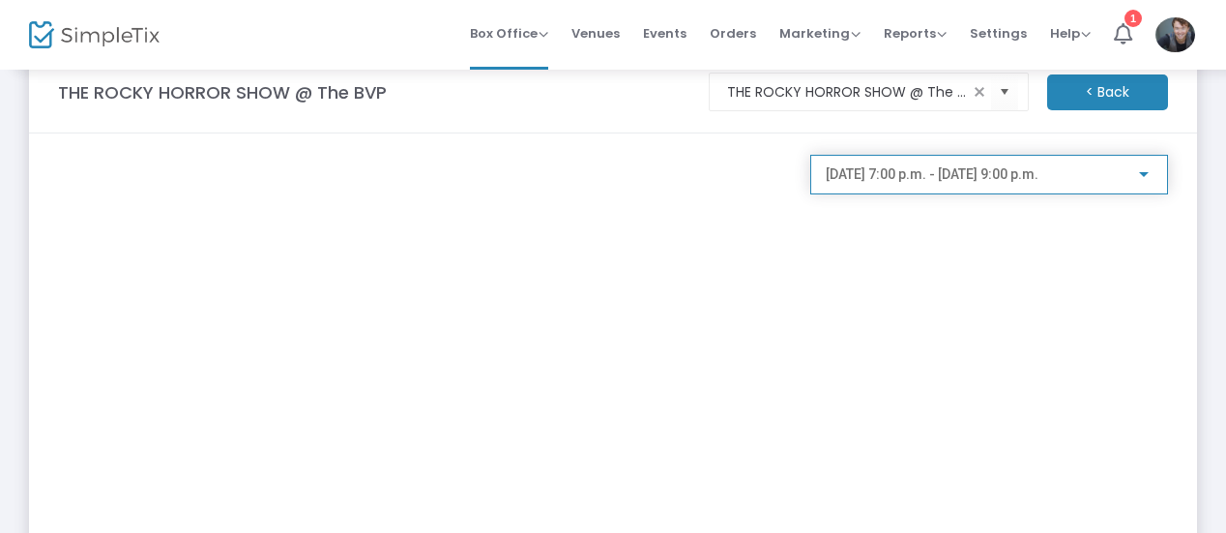
scroll to position [0, 0]
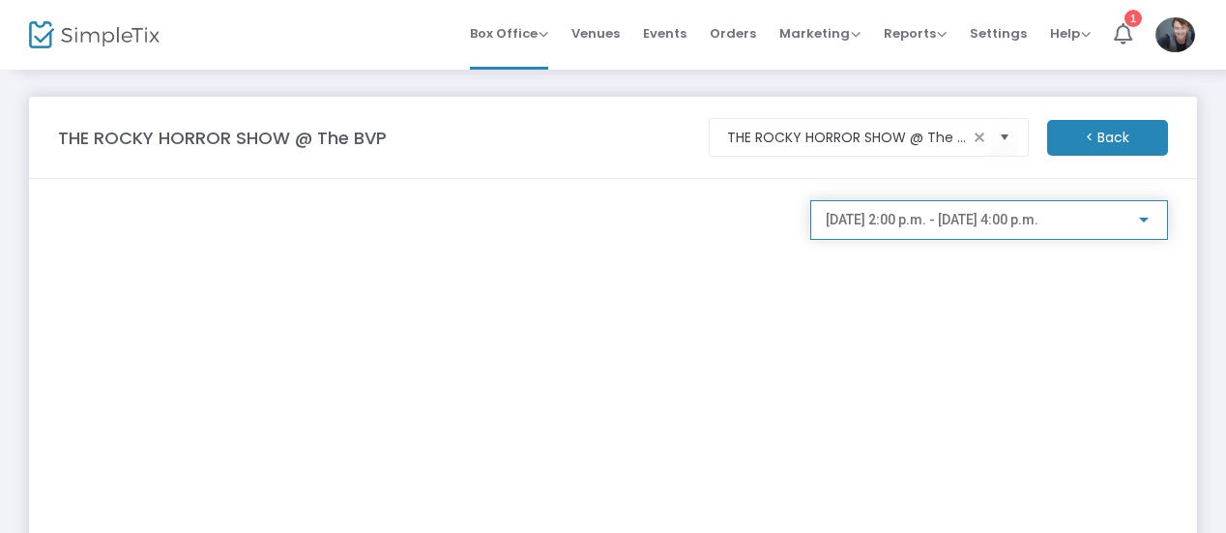
click at [899, 231] on div "[DATE] 2:00 p.m. - [DATE] 4:00 p.m." at bounding box center [989, 215] width 327 height 36
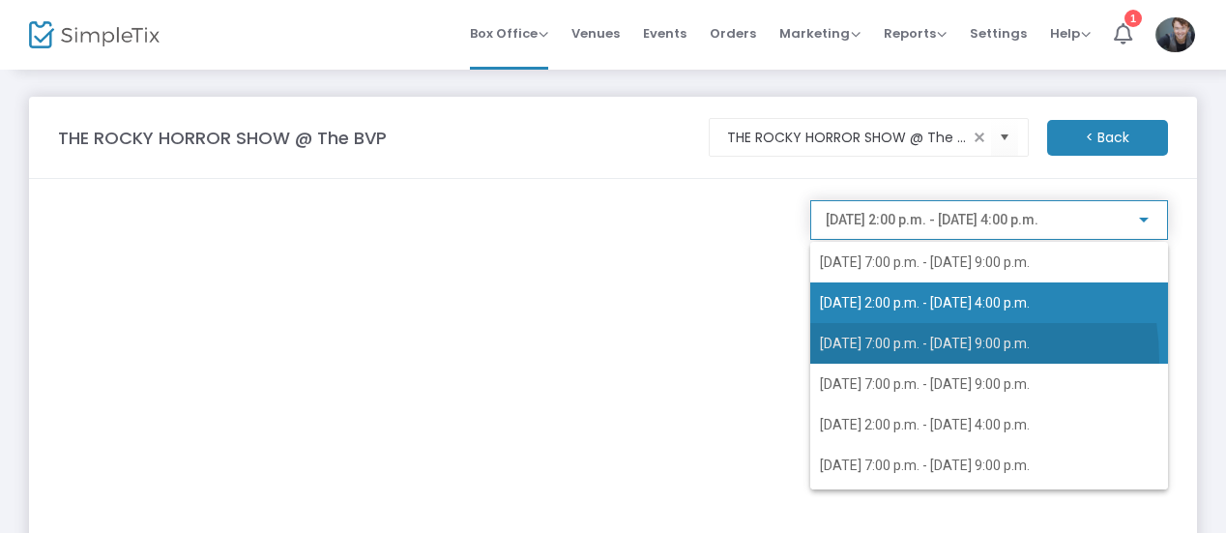
click at [909, 360] on span "[DATE] 7:00 p.m. - [DATE] 9:00 p.m." at bounding box center [989, 343] width 338 height 41
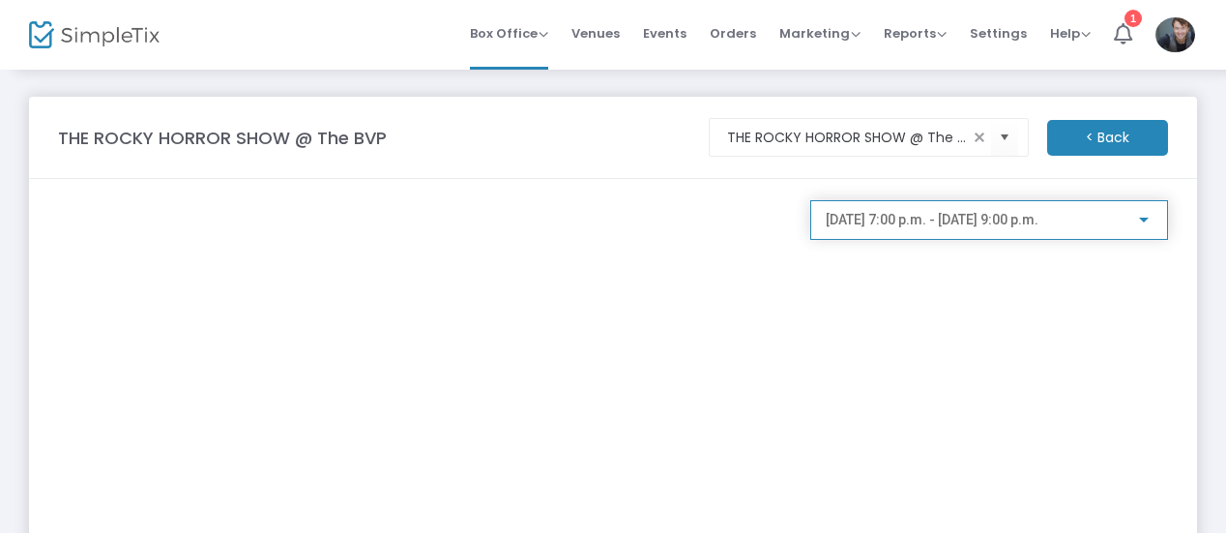
click at [915, 220] on span "[DATE] 7:00 p.m. - [DATE] 9:00 p.m." at bounding box center [932, 219] width 213 height 15
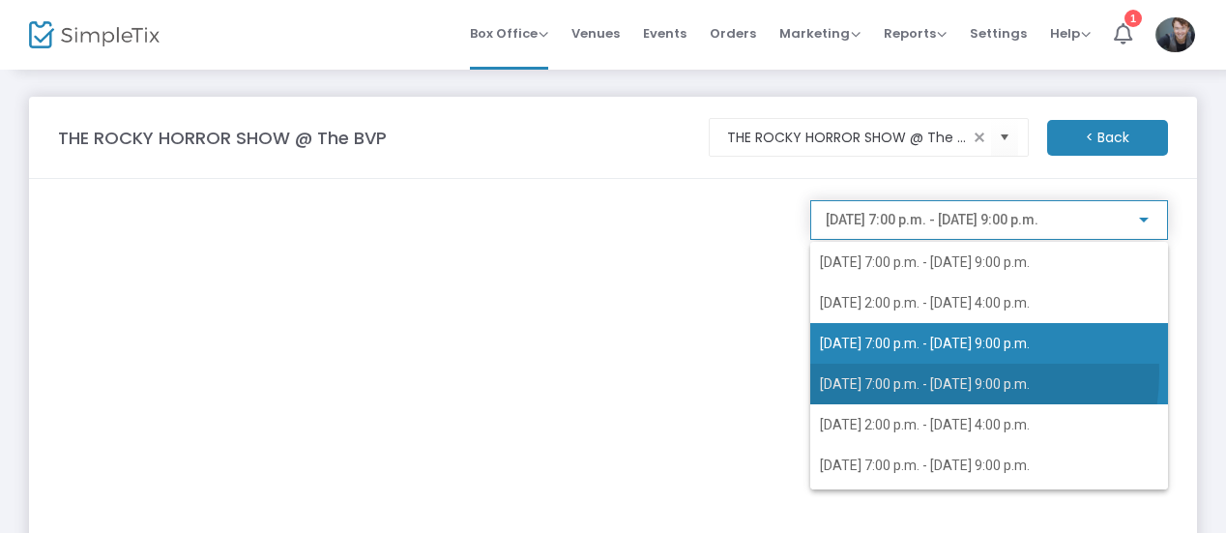
click at [943, 373] on span "[DATE] 7:00 p.m. - [DATE] 9:00 p.m." at bounding box center [989, 384] width 338 height 41
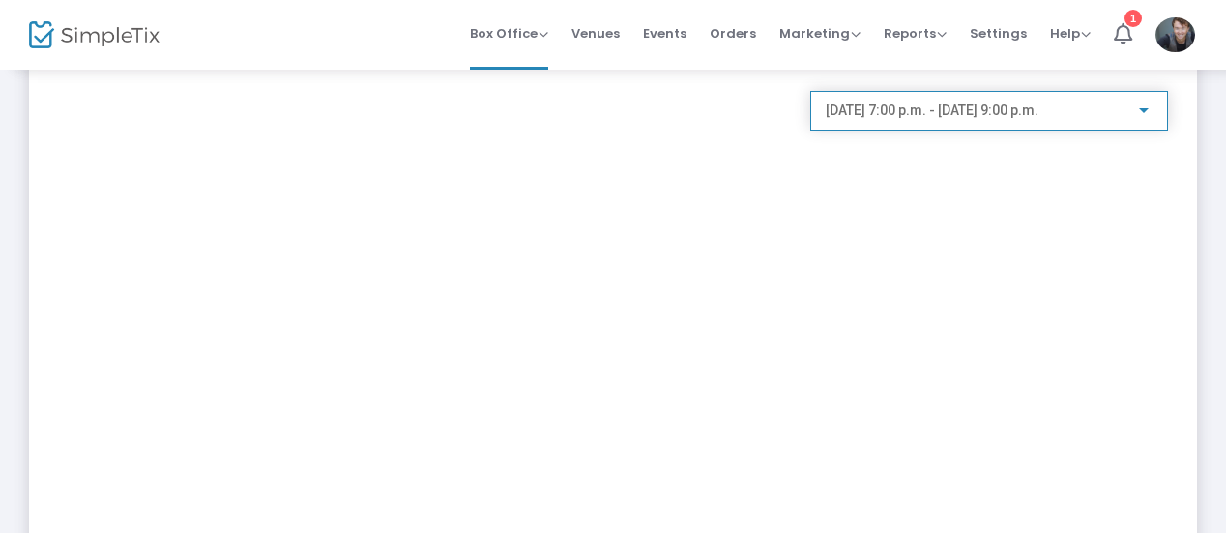
scroll to position [65, 0]
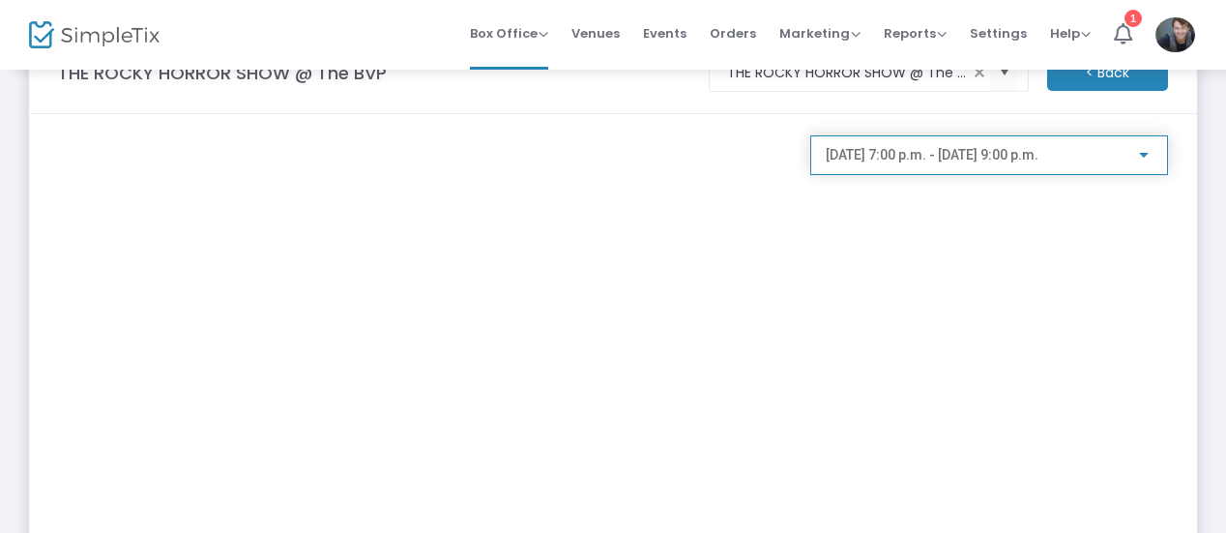
click at [882, 148] on span "[DATE] 7:00 p.m. - [DATE] 9:00 p.m." at bounding box center [932, 154] width 213 height 15
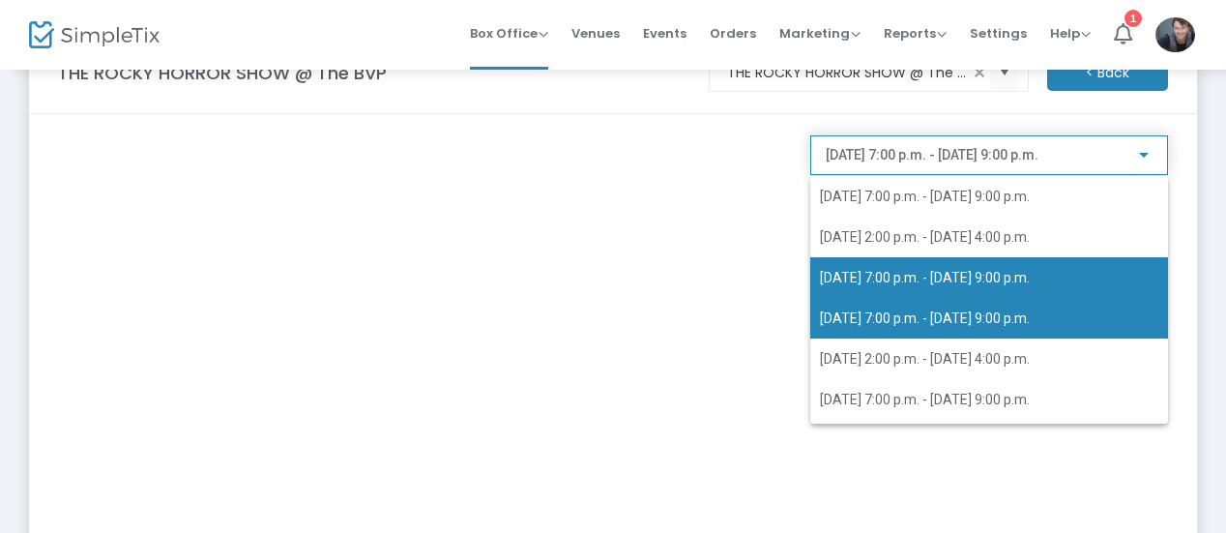
scroll to position [8, 0]
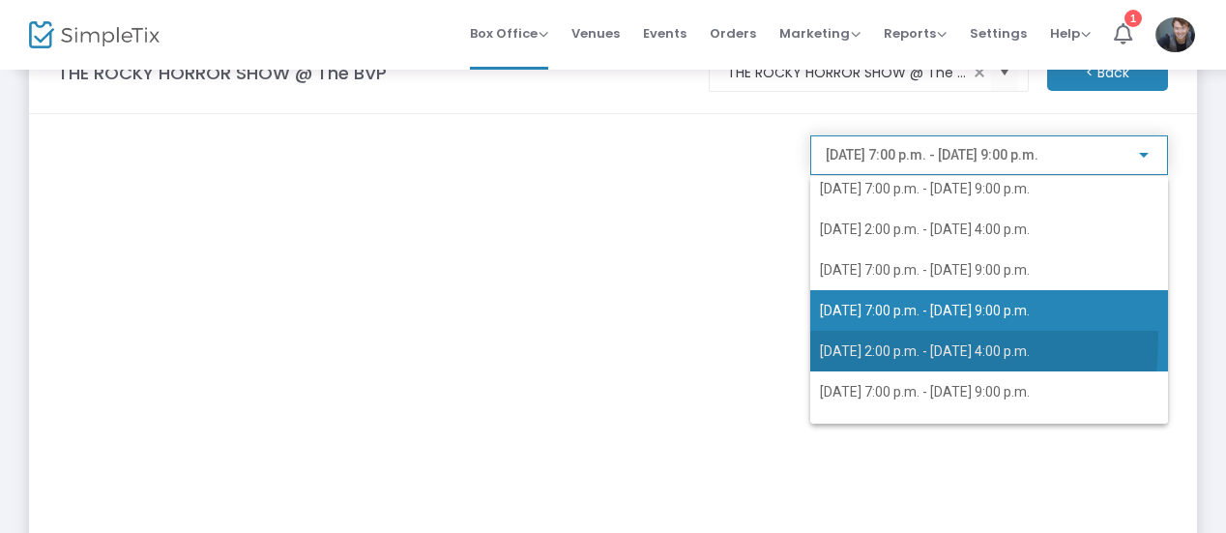
click at [885, 338] on span "[DATE] 2:00 p.m. - [DATE] 4:00 p.m." at bounding box center [989, 351] width 338 height 41
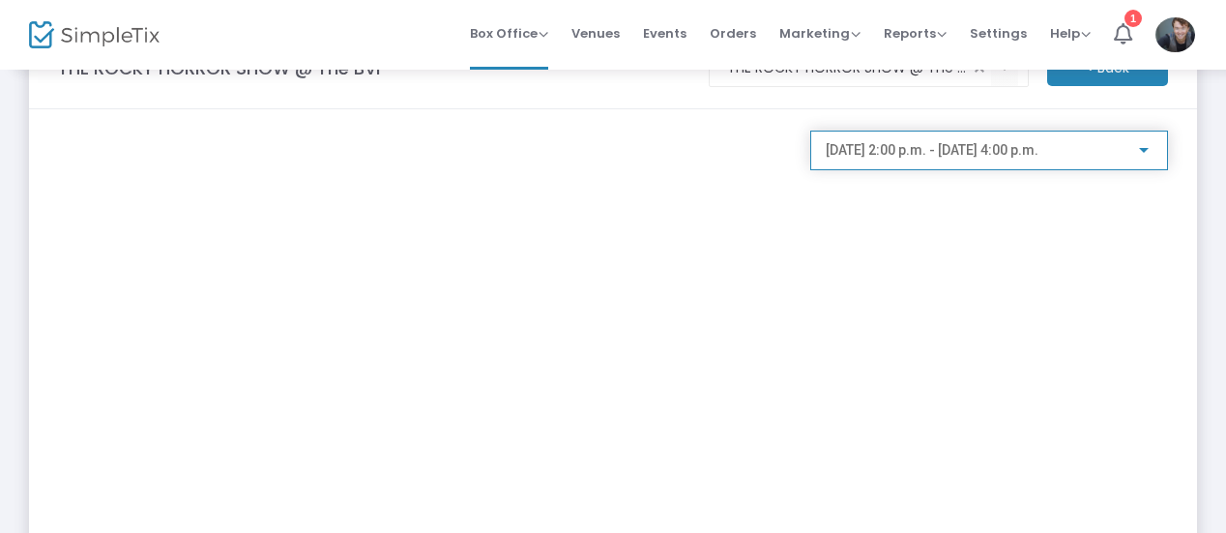
scroll to position [60, 0]
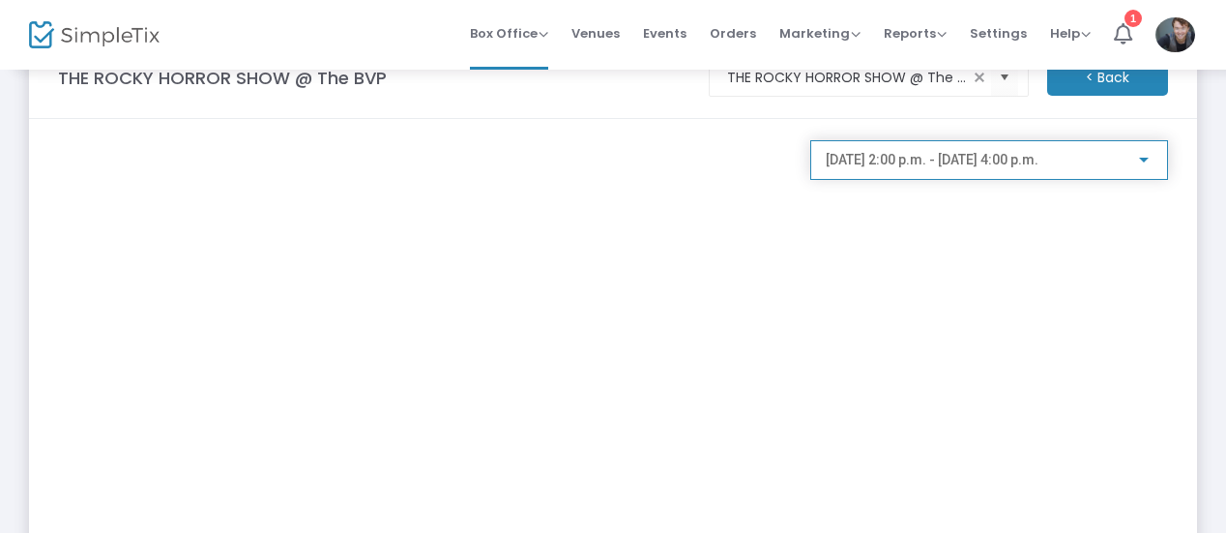
click at [915, 165] on span "[DATE] 2:00 p.m. - [DATE] 4:00 p.m." at bounding box center [932, 159] width 213 height 15
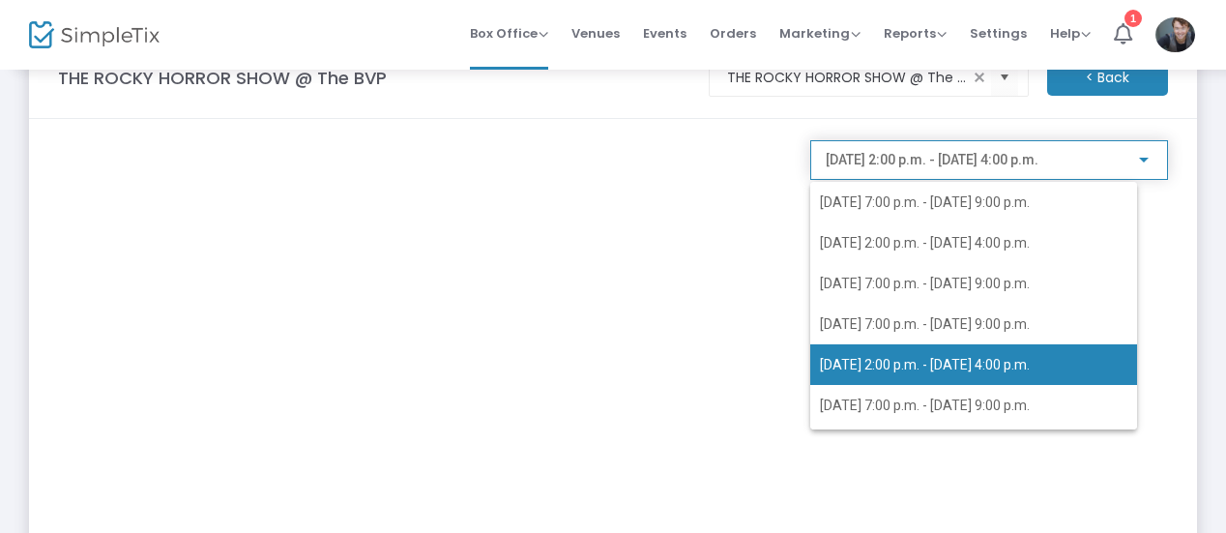
scroll to position [45, 0]
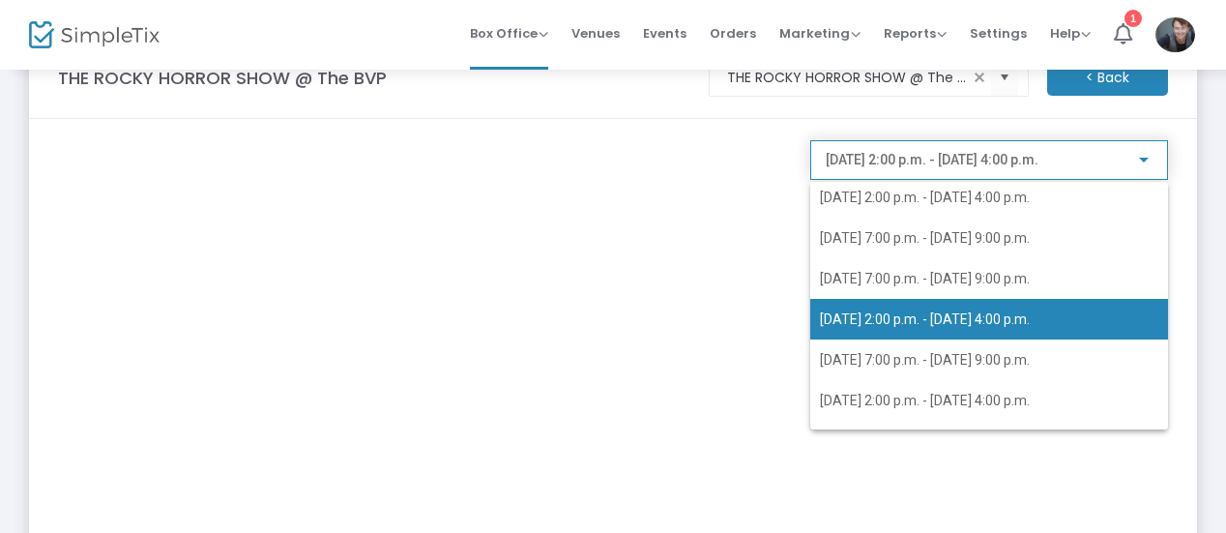
click at [594, 165] on div at bounding box center [613, 266] width 1226 height 533
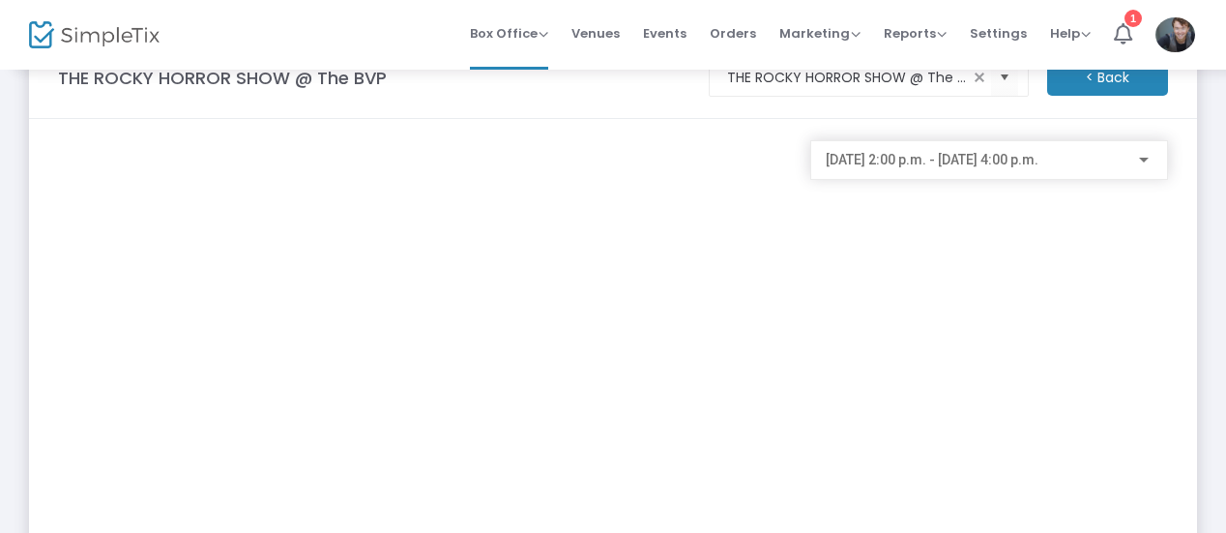
click at [967, 172] on div "[DATE] 2:00 p.m. - [DATE] 4:00 p.m." at bounding box center [989, 155] width 327 height 36
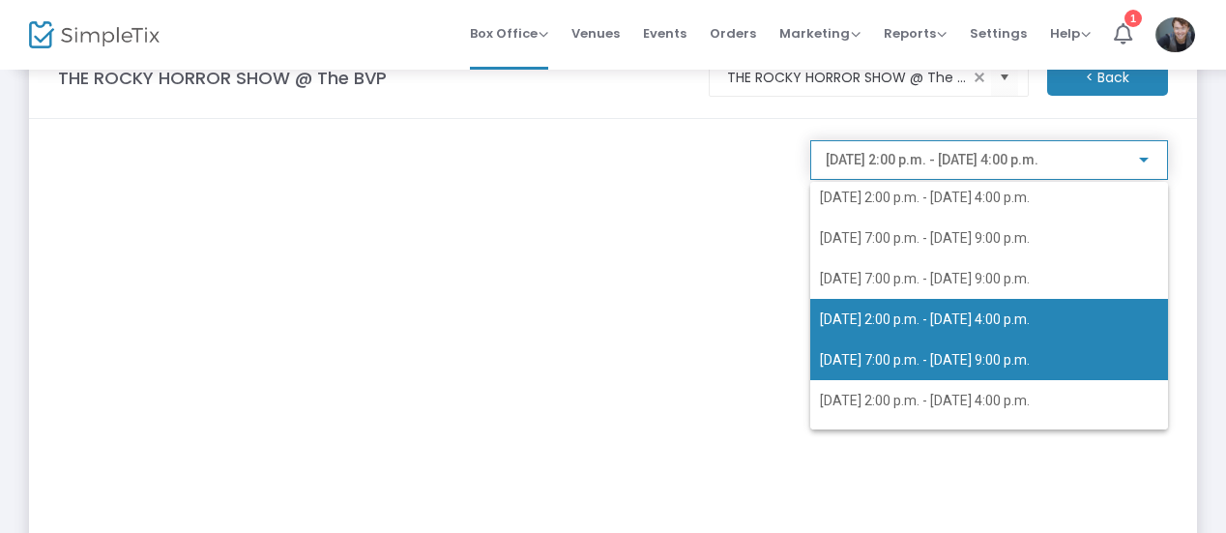
click at [951, 352] on span "[DATE] 7:00 p.m. - [DATE] 9:00 p.m." at bounding box center [925, 359] width 210 height 15
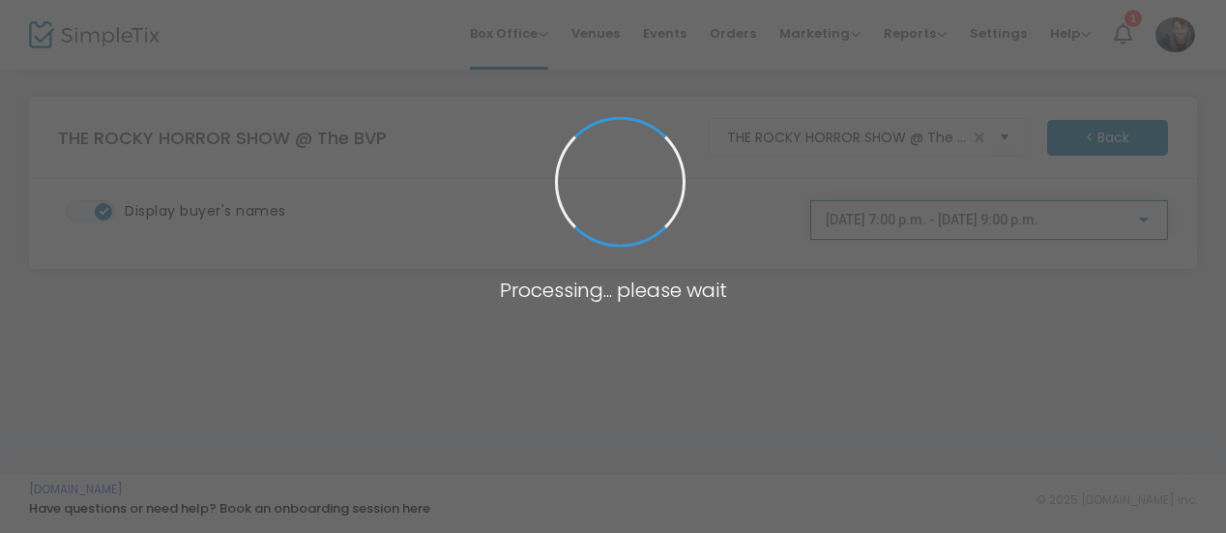
scroll to position [0, 0]
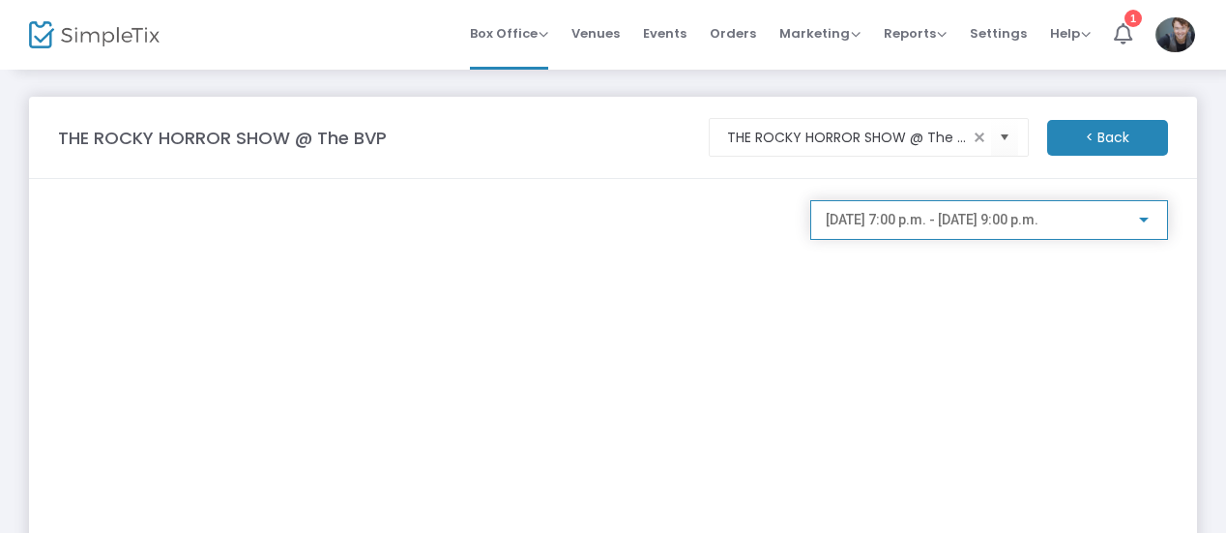
click at [894, 224] on span "[DATE] 7:00 p.m. - [DATE] 9:00 p.m." at bounding box center [932, 219] width 213 height 15
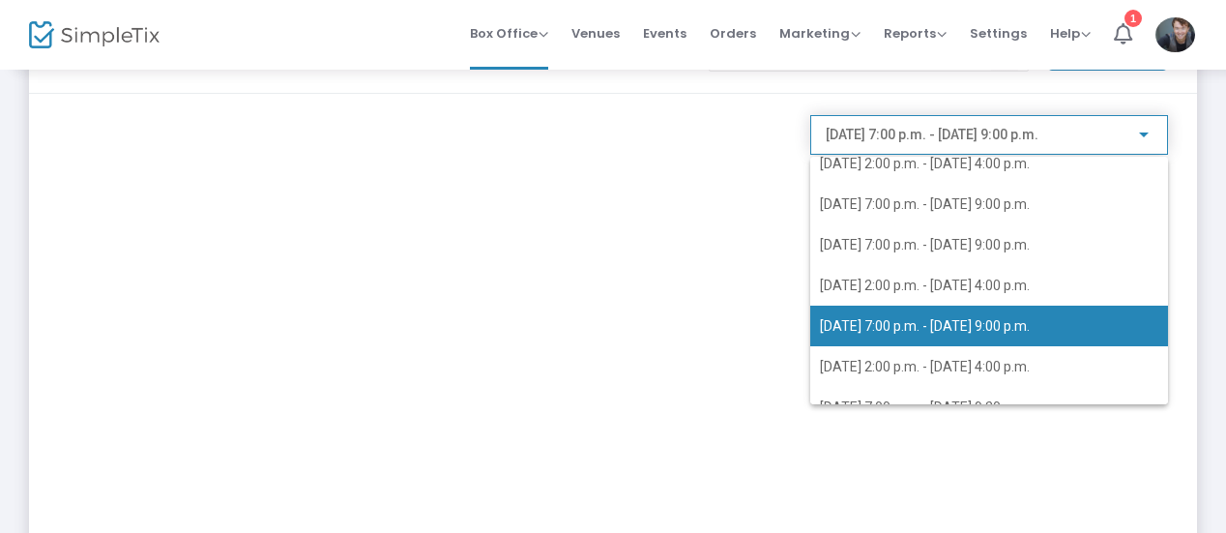
scroll to position [84, 0]
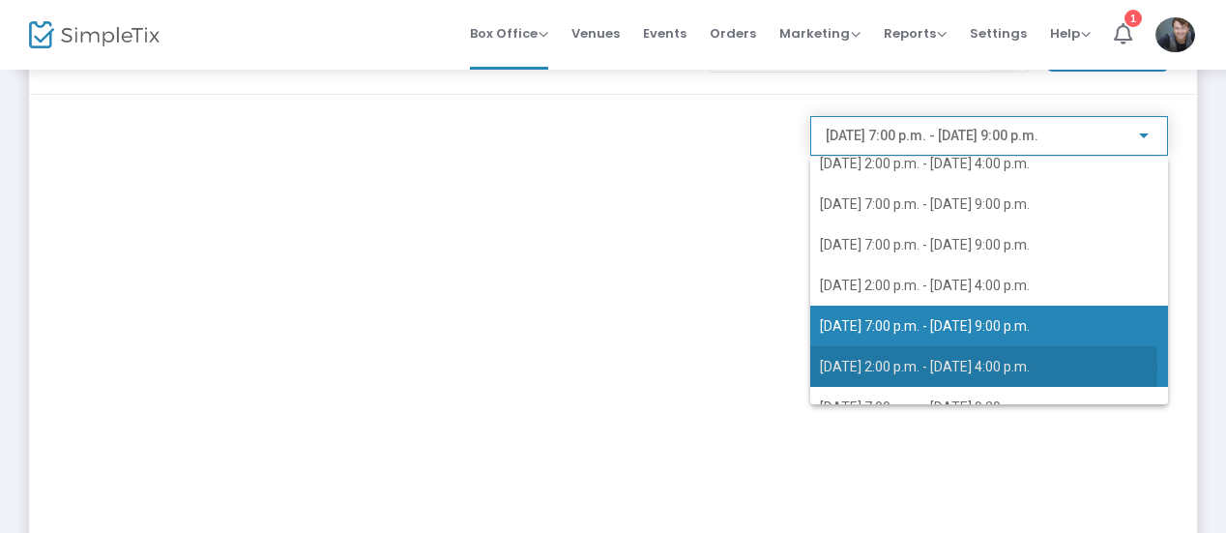
click at [919, 366] on span "[DATE] 2:00 p.m. - [DATE] 4:00 p.m." at bounding box center [925, 366] width 210 height 15
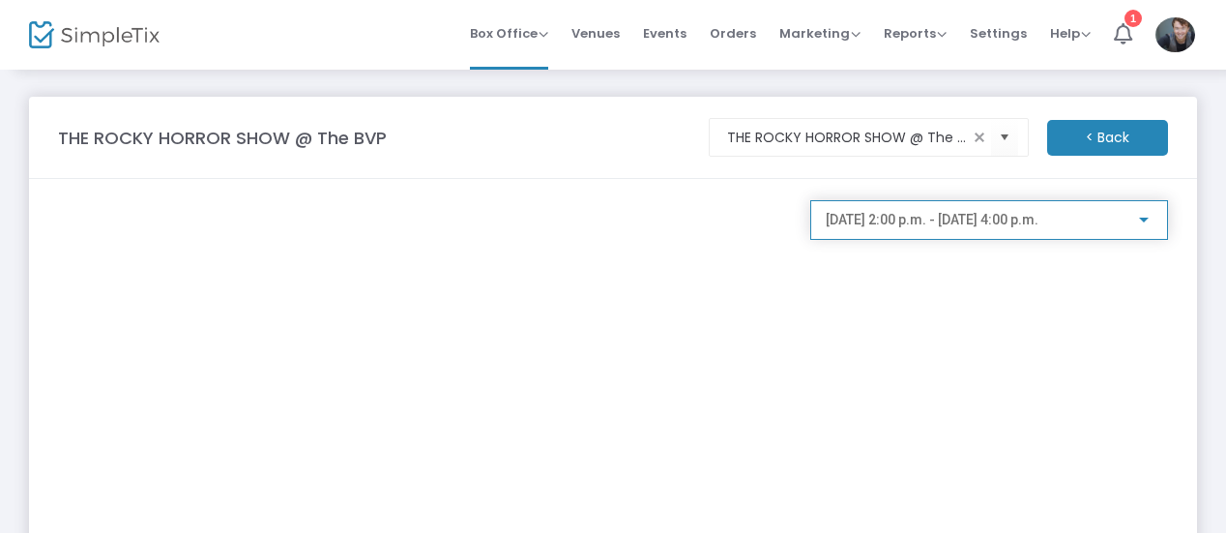
scroll to position [76, 0]
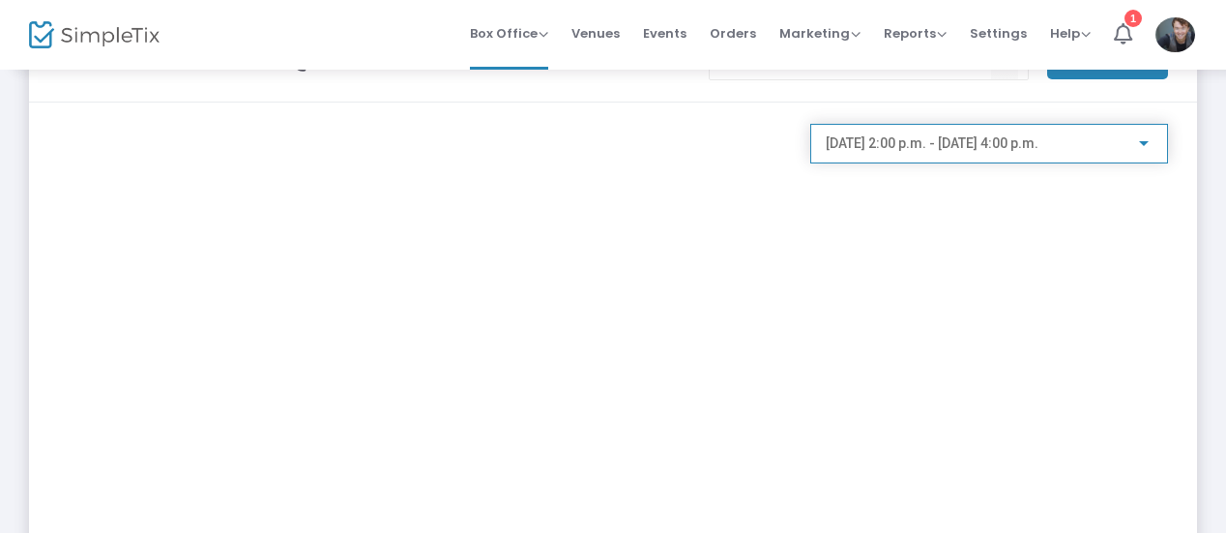
click at [898, 152] on div "[DATE] 2:00 p.m. - [DATE] 4:00 p.m." at bounding box center [989, 139] width 327 height 36
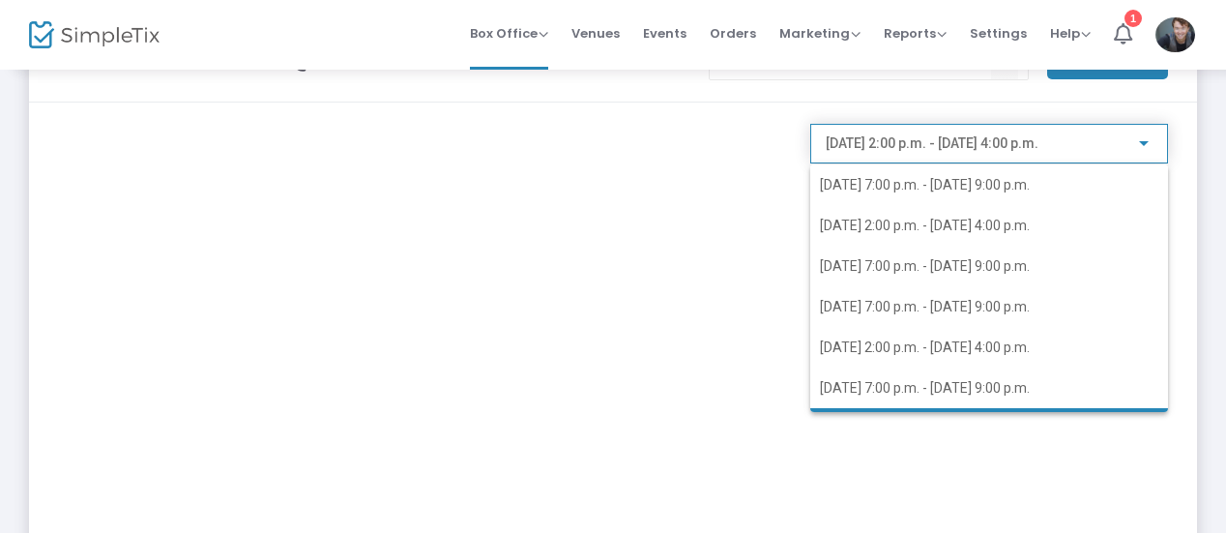
scroll to position [54, 0]
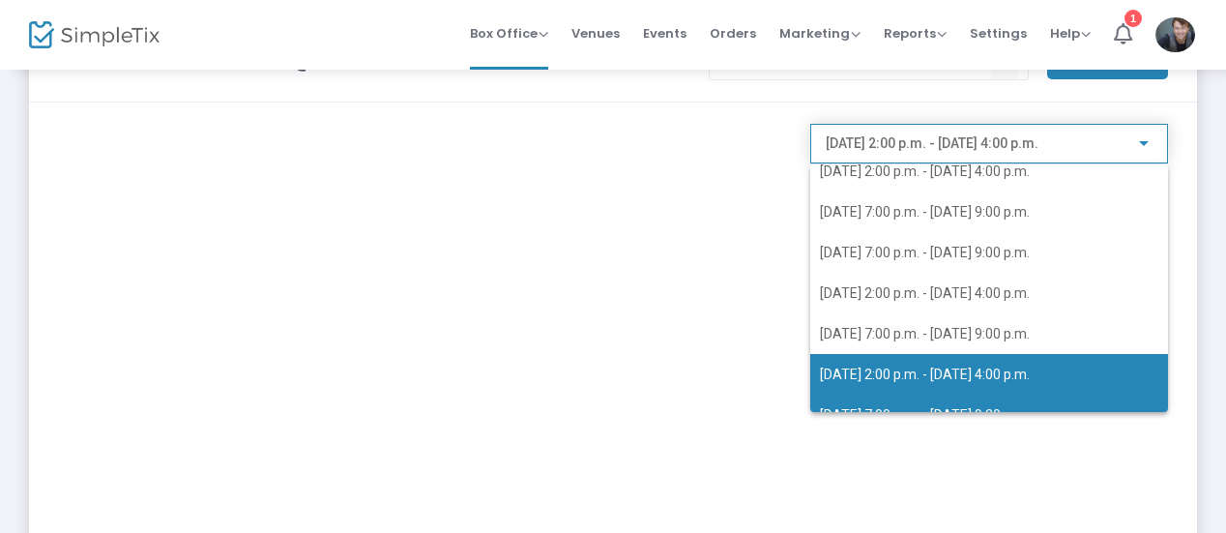
click at [888, 395] on span "[DATE] 7:00 p.m. - [DATE] 9:30 p.m." at bounding box center [989, 415] width 338 height 41
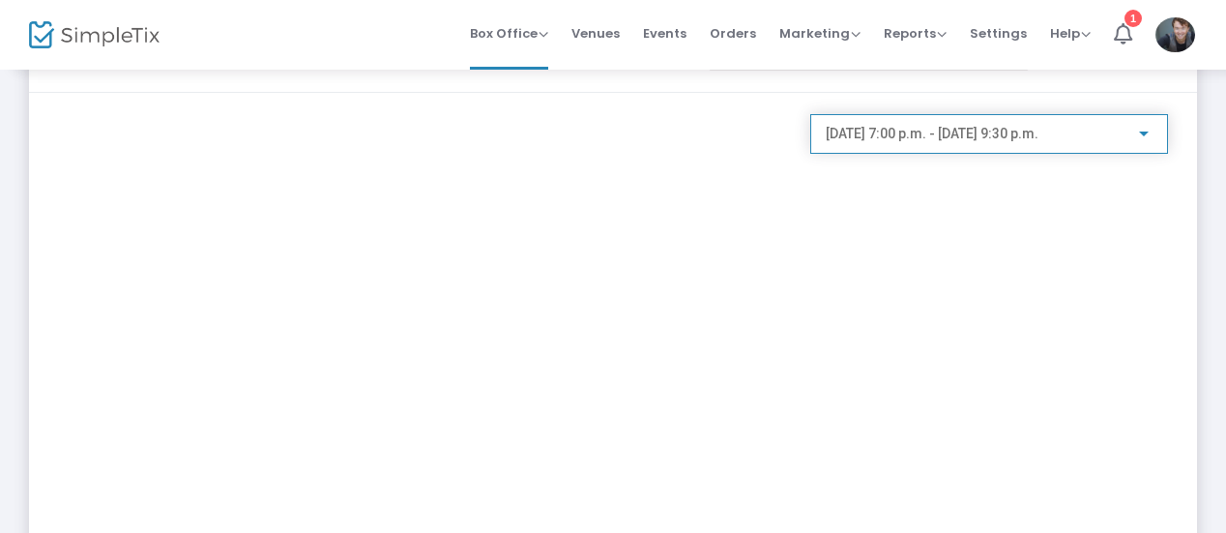
scroll to position [0, 0]
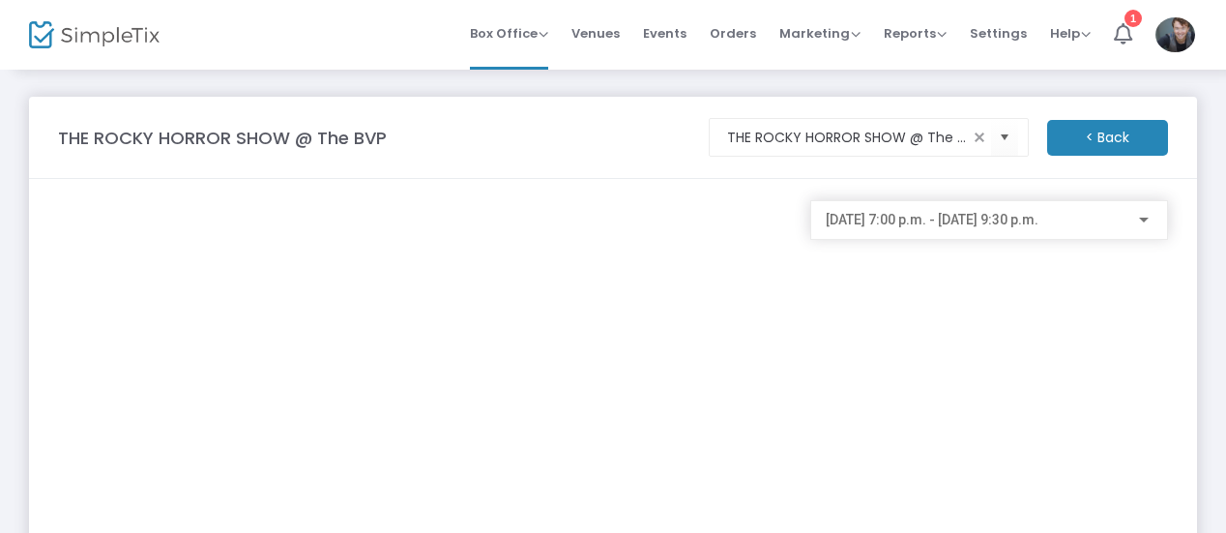
click at [1120, 142] on m-button "< Back" at bounding box center [1107, 138] width 121 height 36
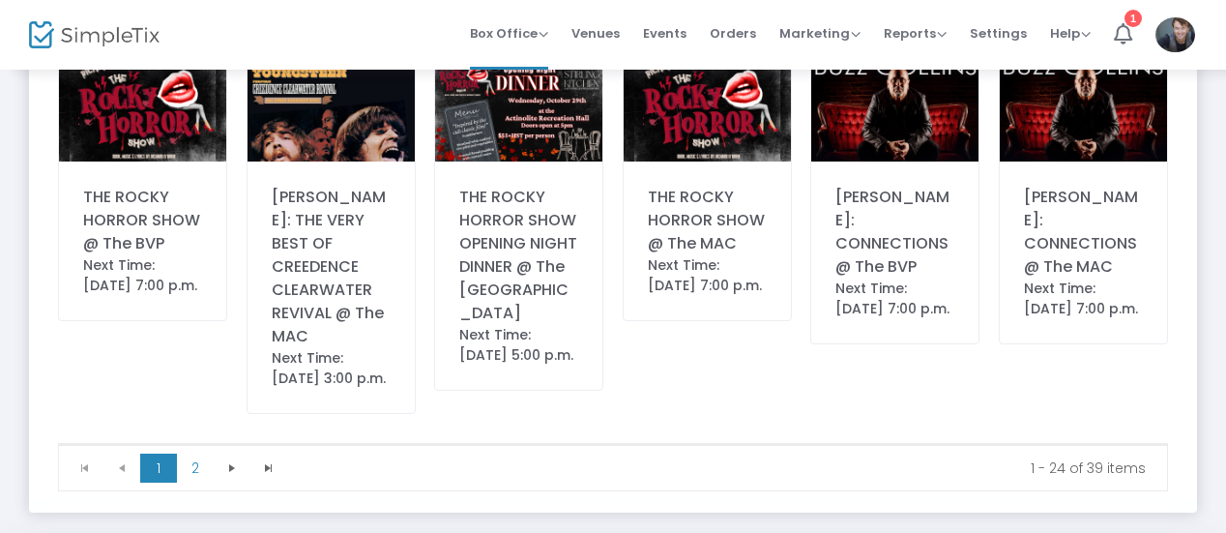
scroll to position [1124, 0]
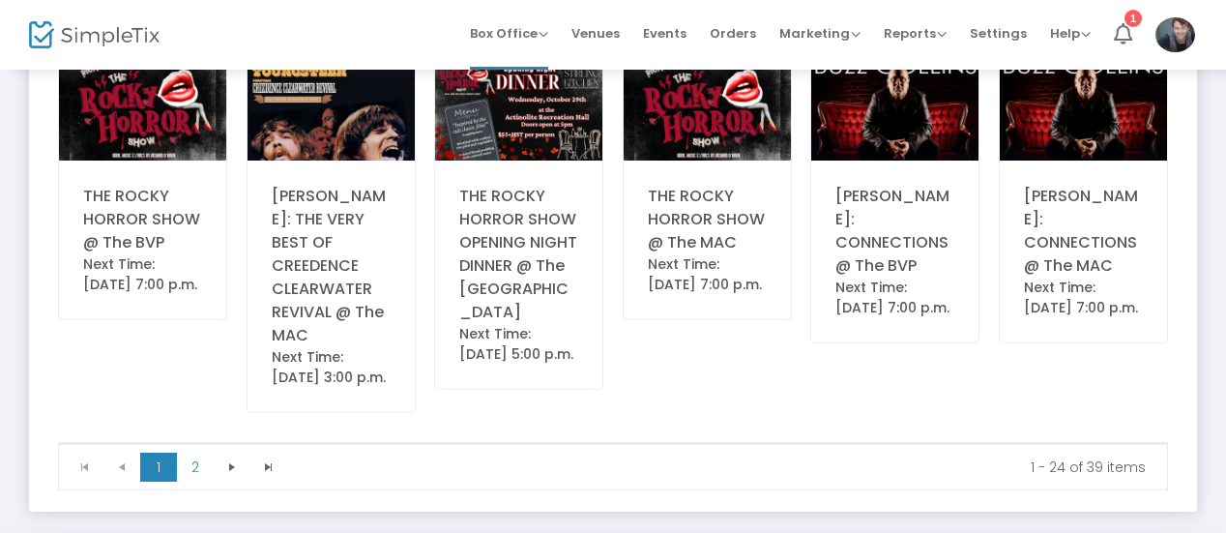
click at [702, 283] on div "Next Time: [DATE] 7:00 p.m." at bounding box center [707, 274] width 119 height 41
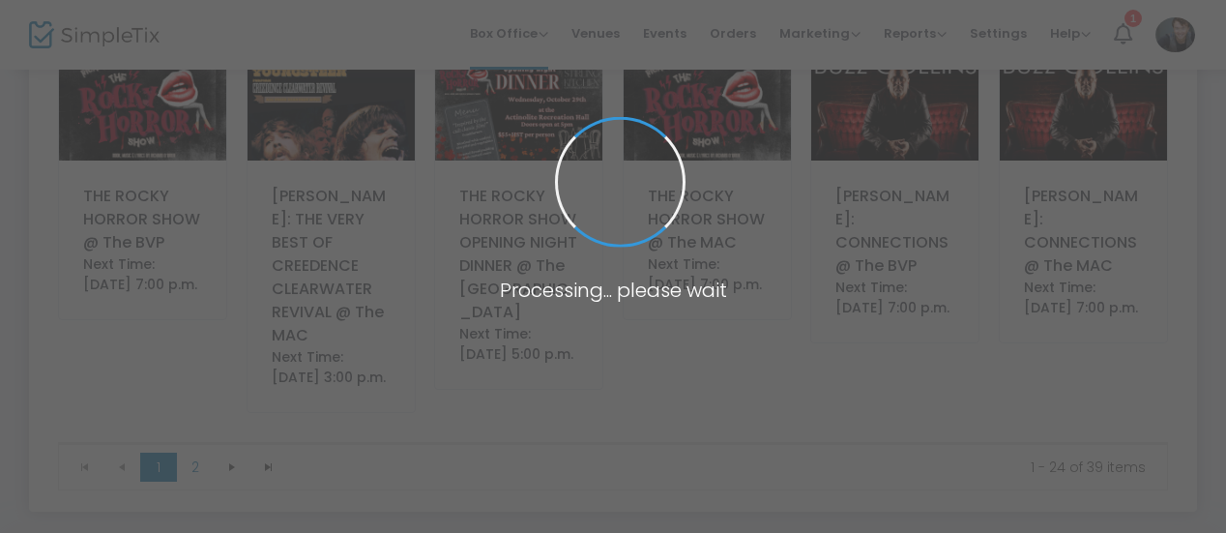
scroll to position [0, 0]
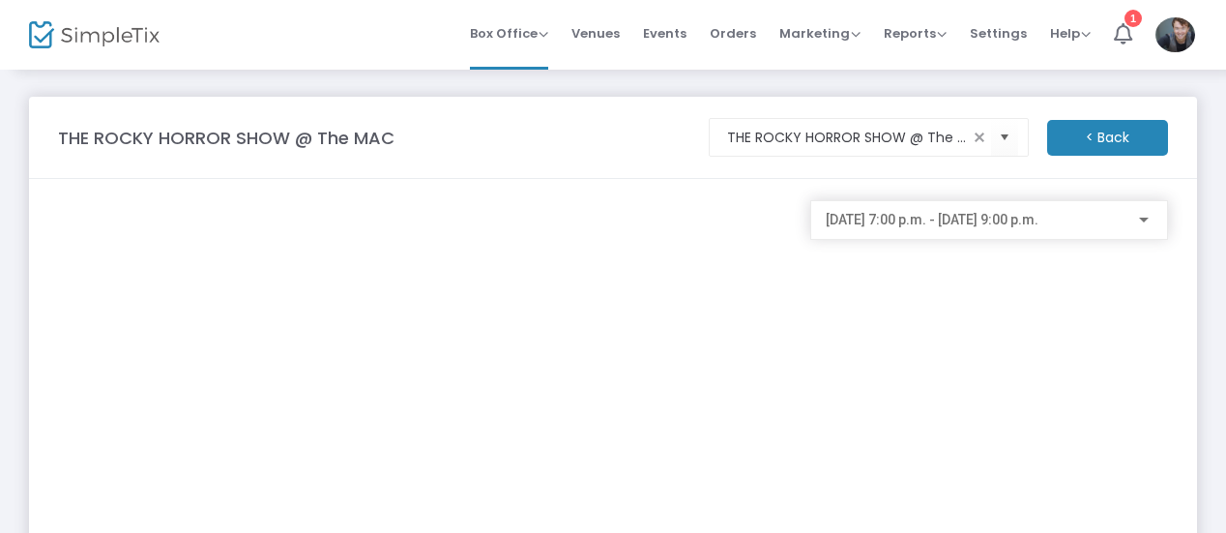
click at [1112, 147] on m-button "< Back" at bounding box center [1107, 138] width 121 height 36
